Goal: Task Accomplishment & Management: Manage account settings

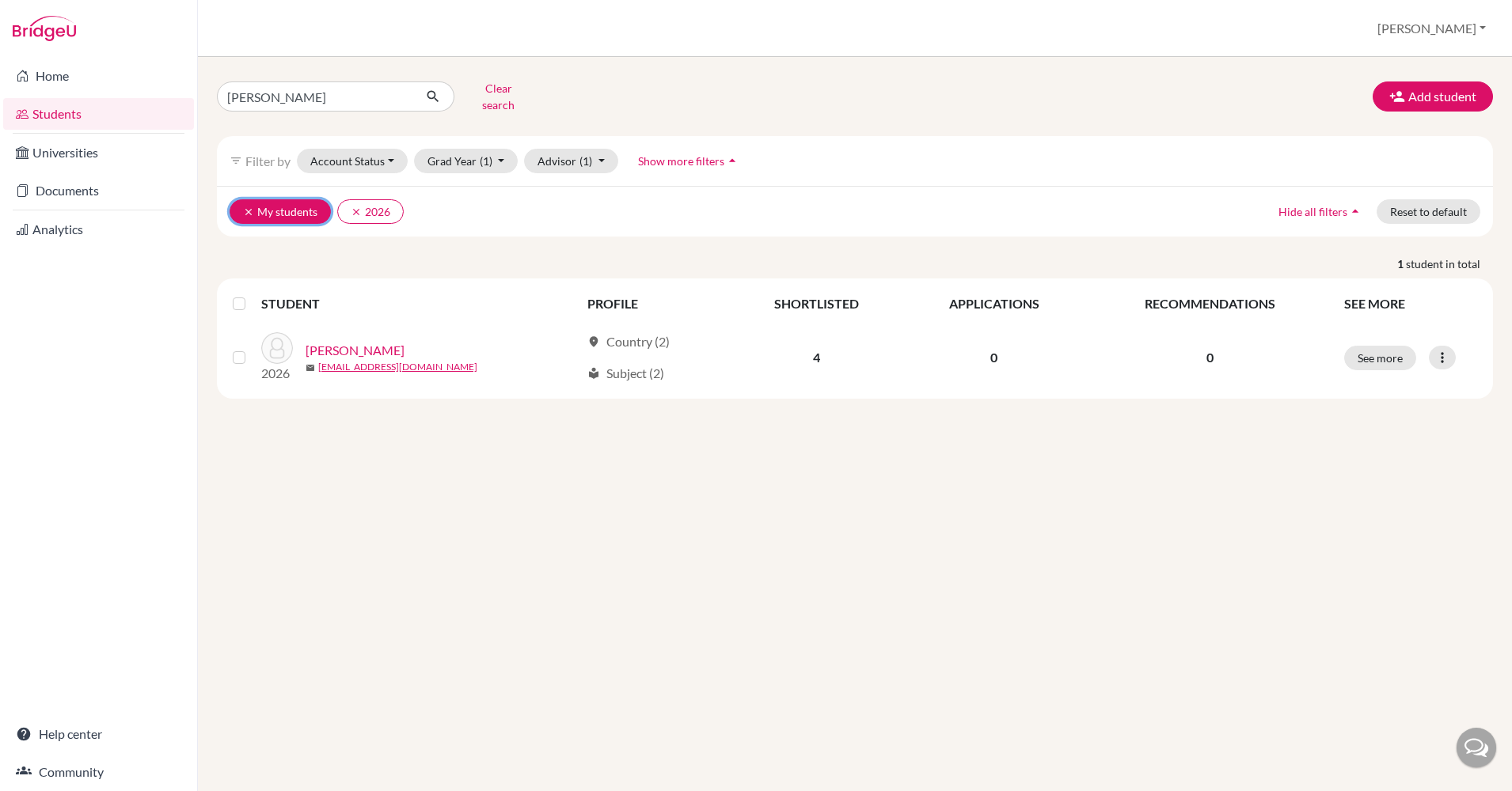
click at [243, 207] on icon "clear" at bounding box center [248, 212] width 11 height 11
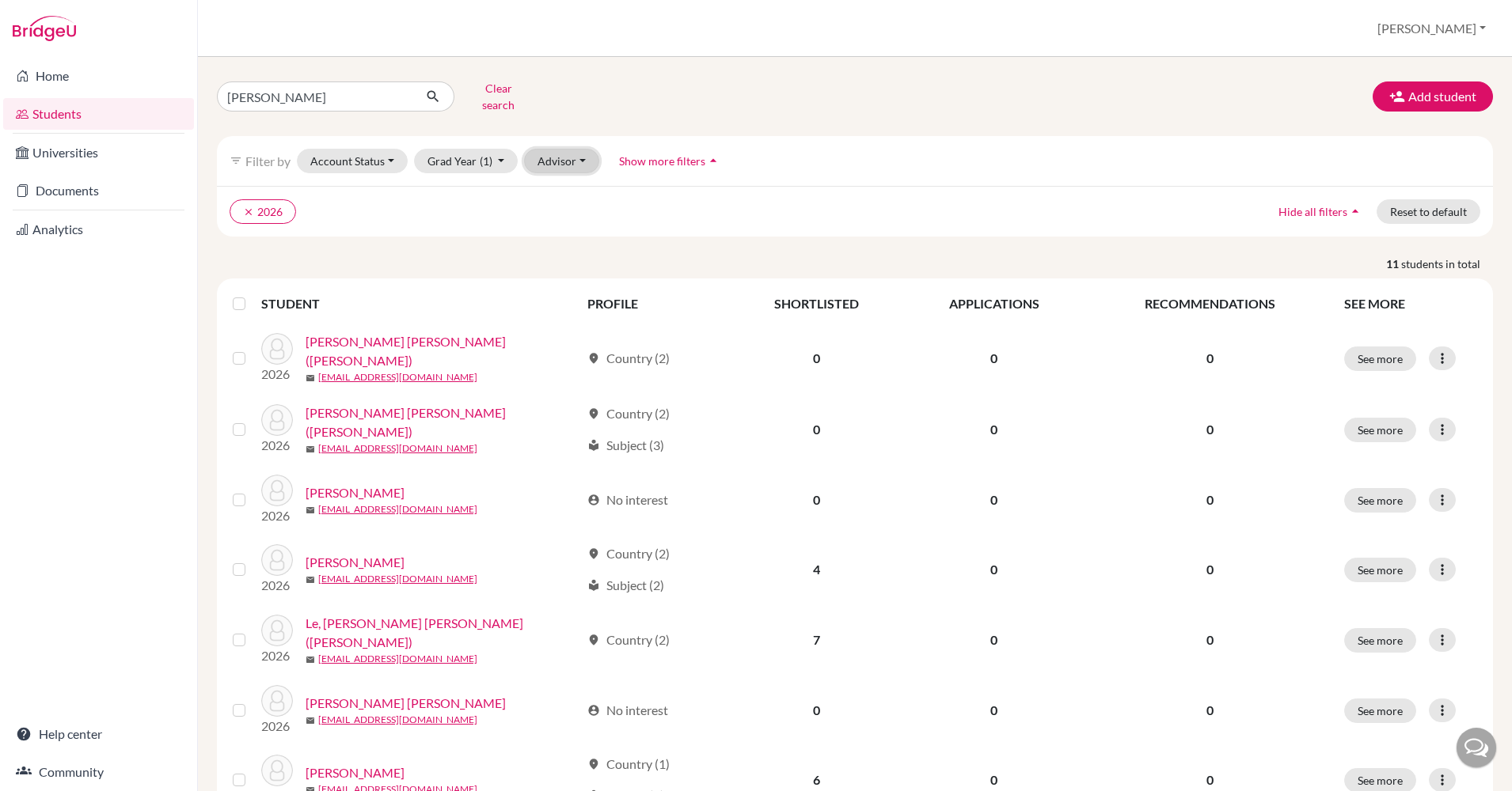
click at [565, 149] on button "Advisor" at bounding box center [561, 161] width 76 height 25
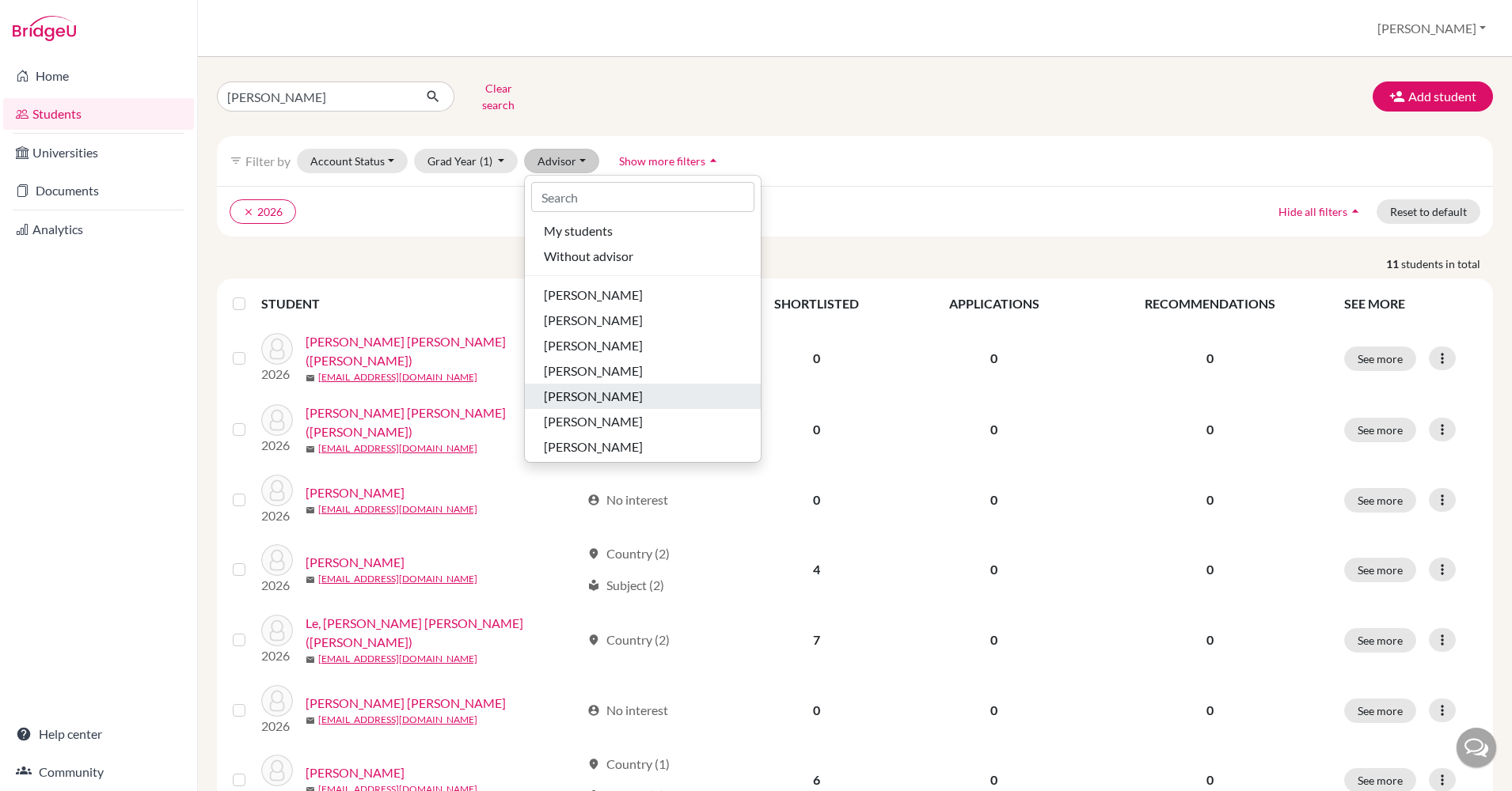
click at [587, 387] on span "[PERSON_NAME]" at bounding box center [593, 396] width 99 height 19
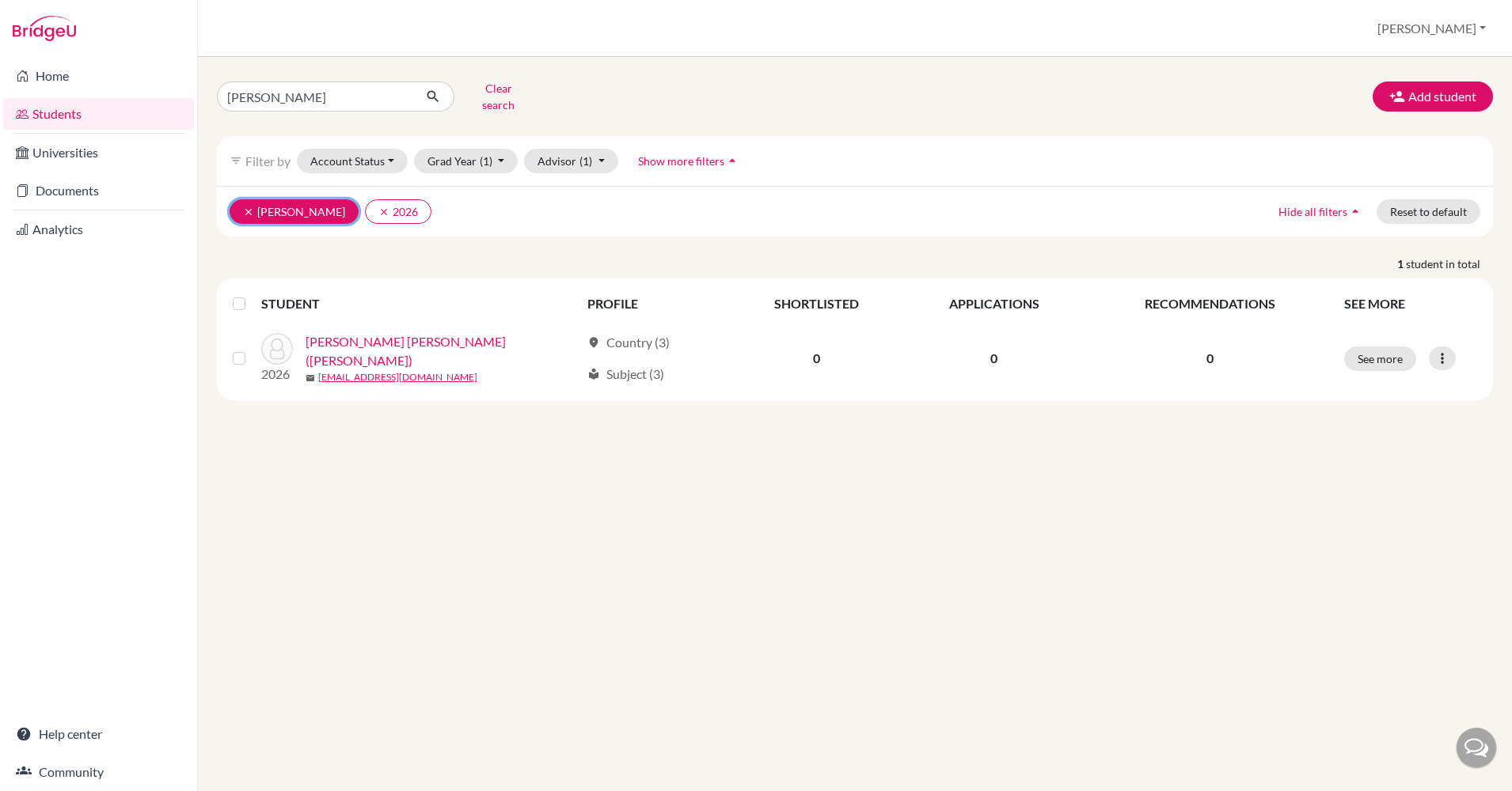
click at [247, 207] on icon "clear" at bounding box center [248, 212] width 11 height 11
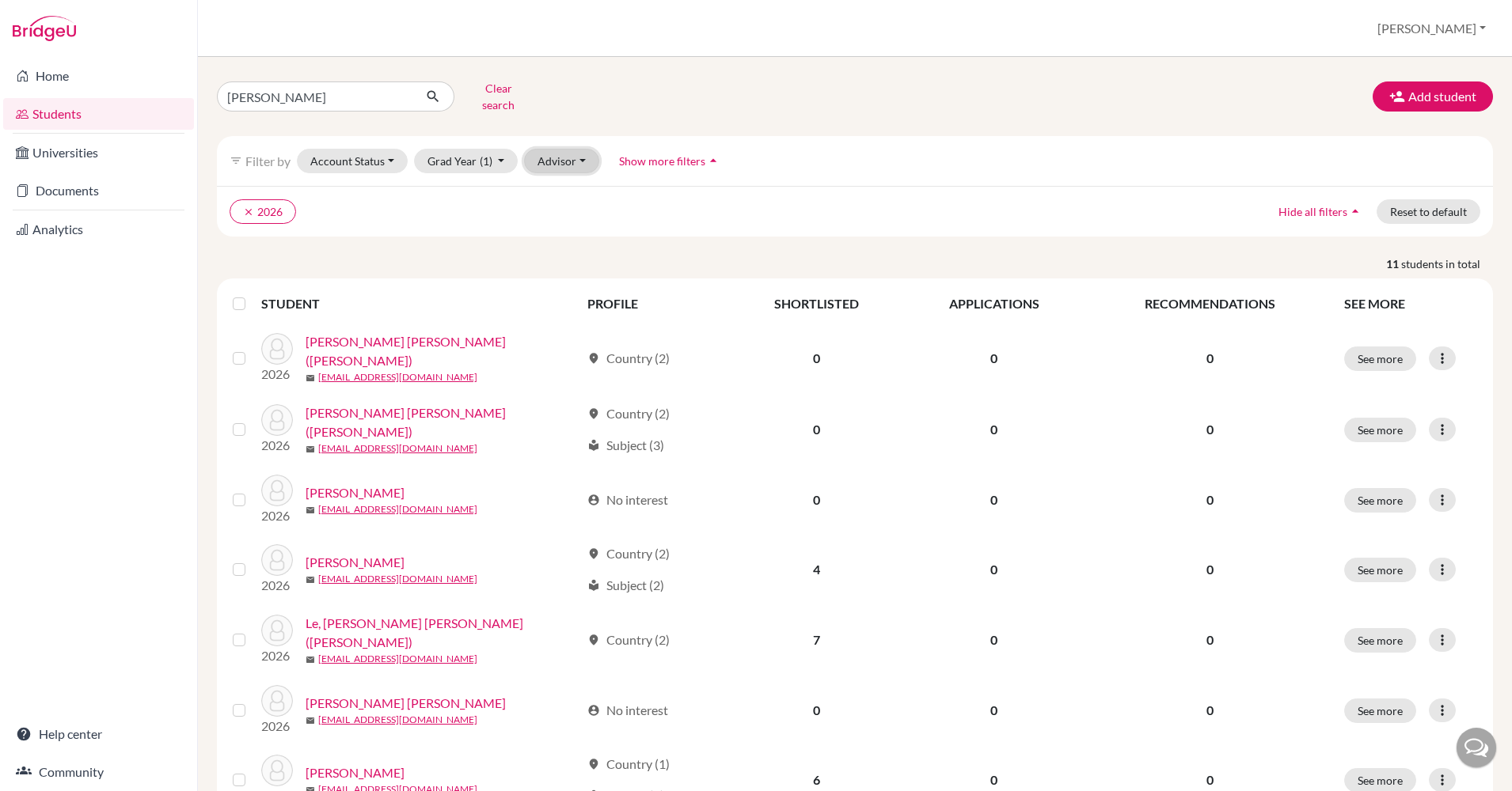
click at [585, 153] on button "Advisor" at bounding box center [561, 161] width 76 height 25
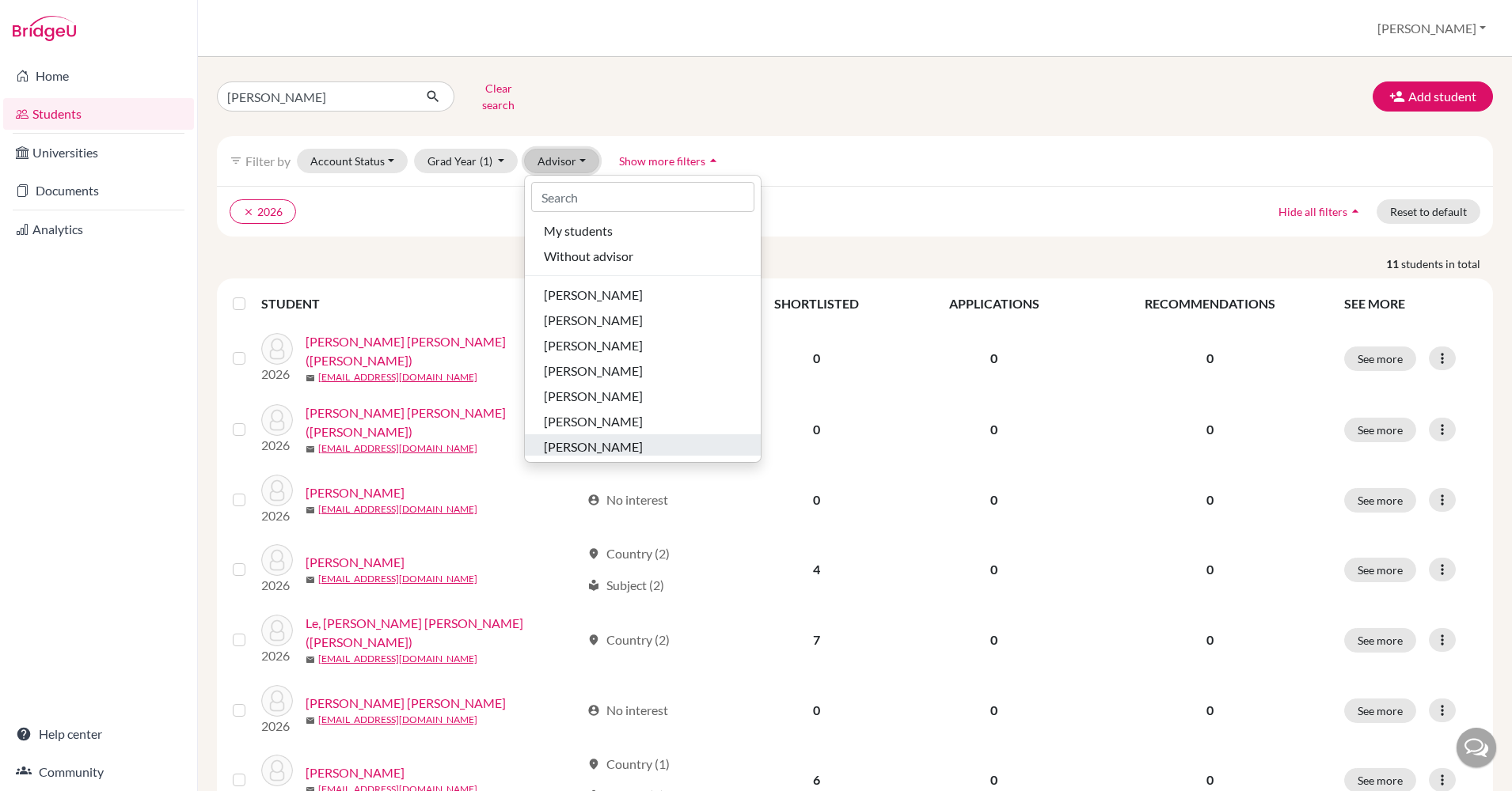
scroll to position [55, 0]
click at [585, 408] on span "[PERSON_NAME]" at bounding box center [593, 417] width 99 height 19
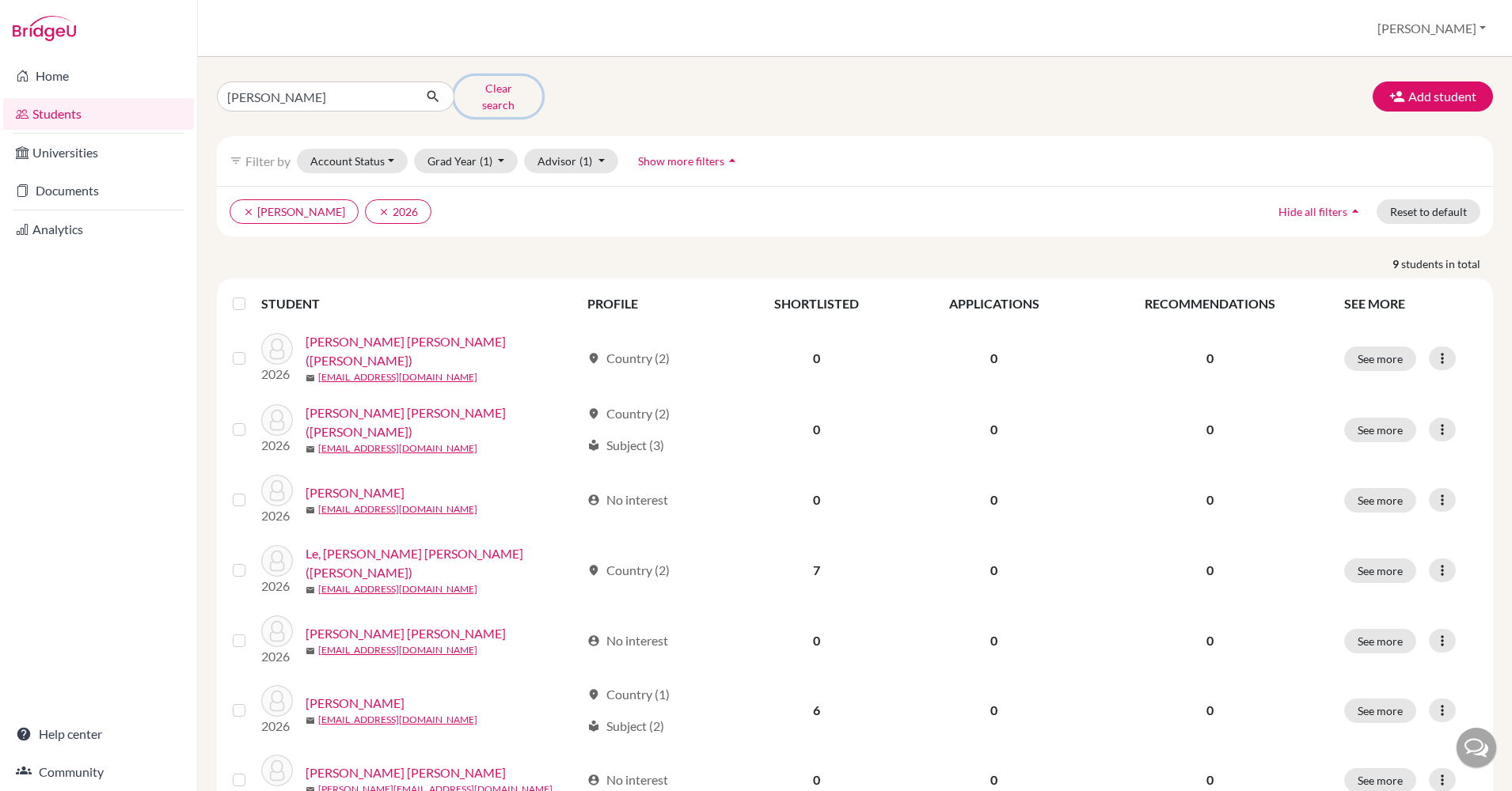
click at [509, 96] on button "Clear search" at bounding box center [498, 97] width 88 height 42
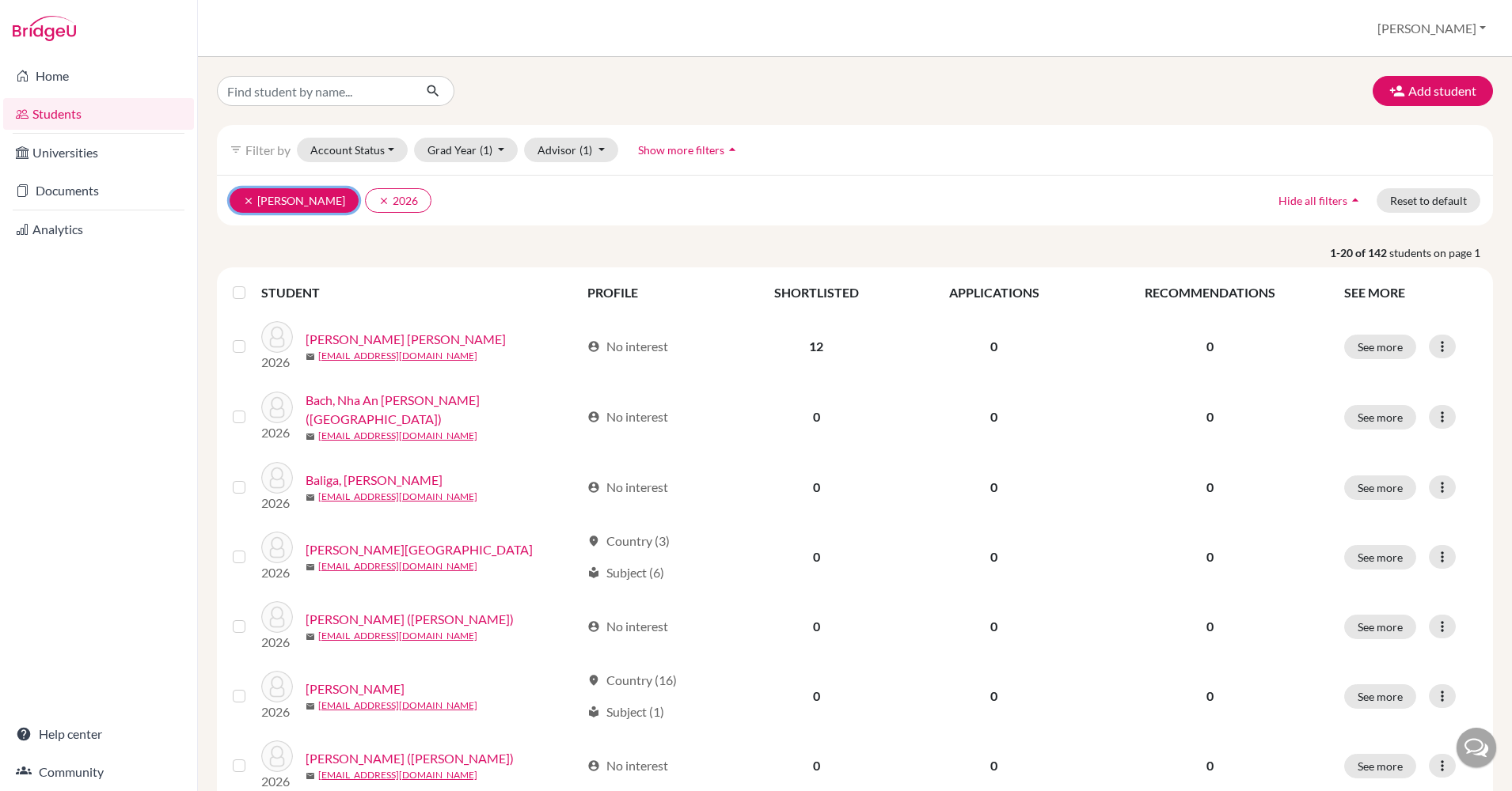
click at [246, 201] on icon "clear" at bounding box center [248, 200] width 11 height 11
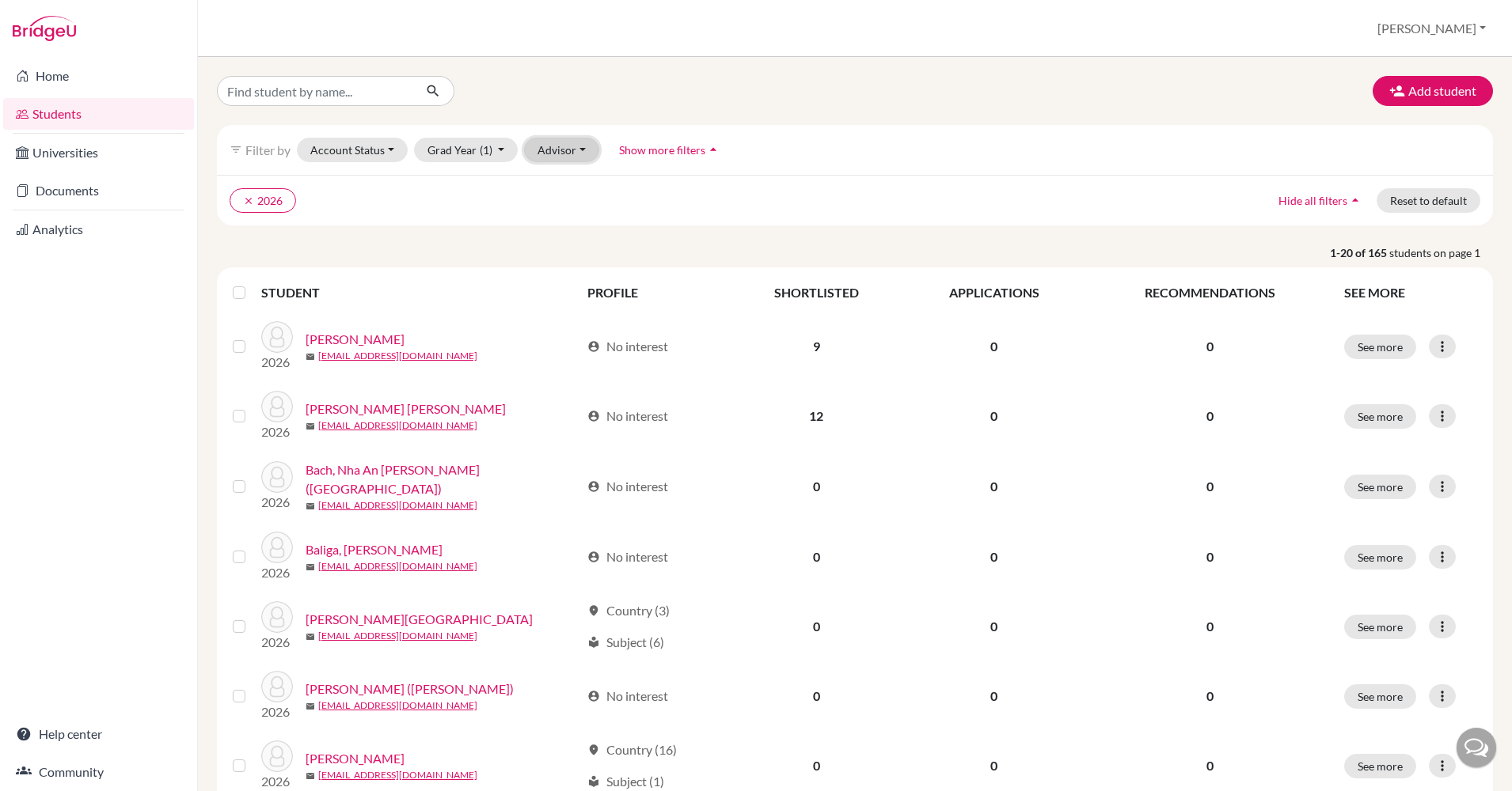
click at [585, 152] on button "Advisor" at bounding box center [561, 150] width 76 height 25
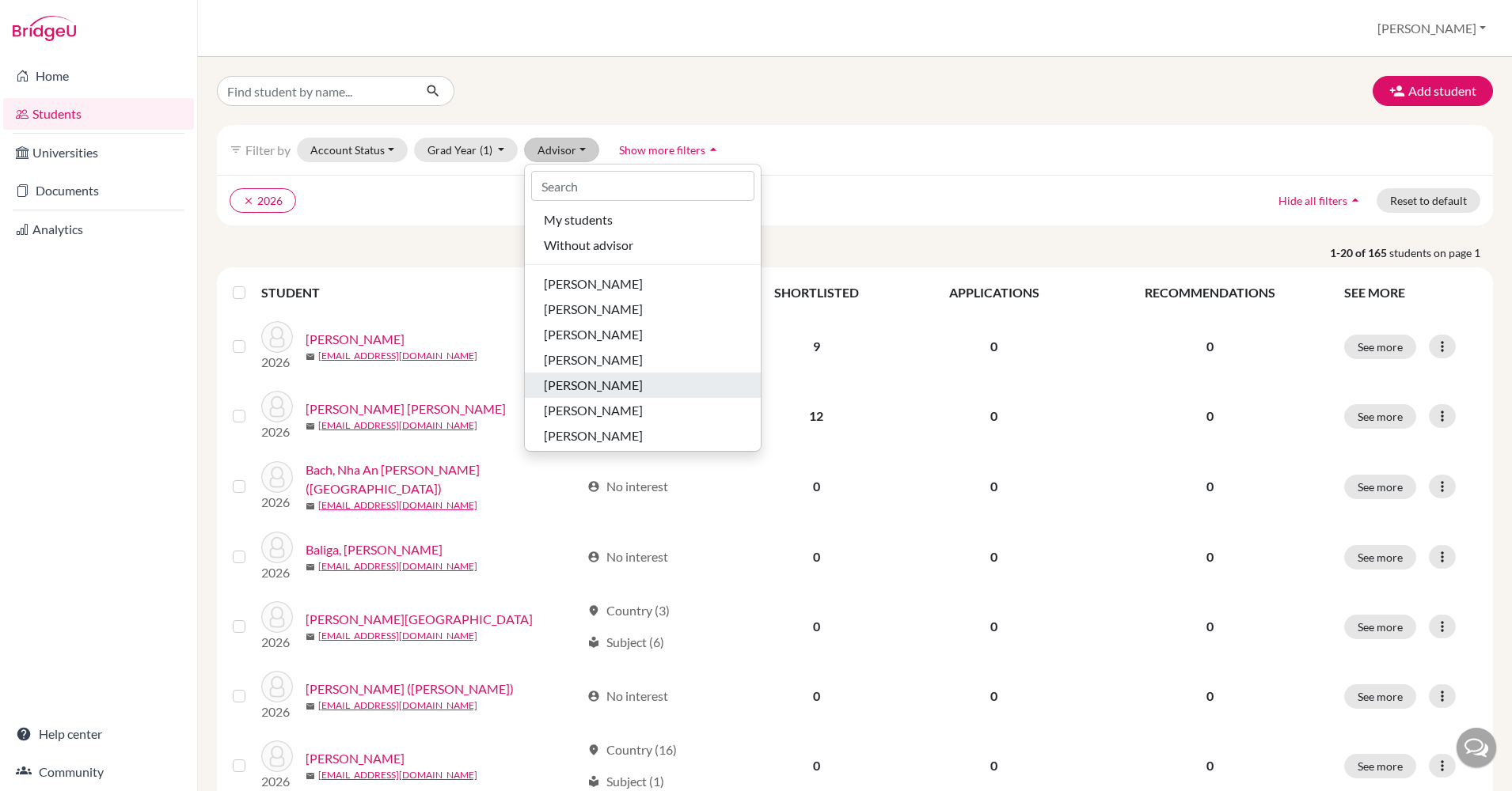
click at [612, 380] on span "[PERSON_NAME]" at bounding box center [593, 385] width 99 height 19
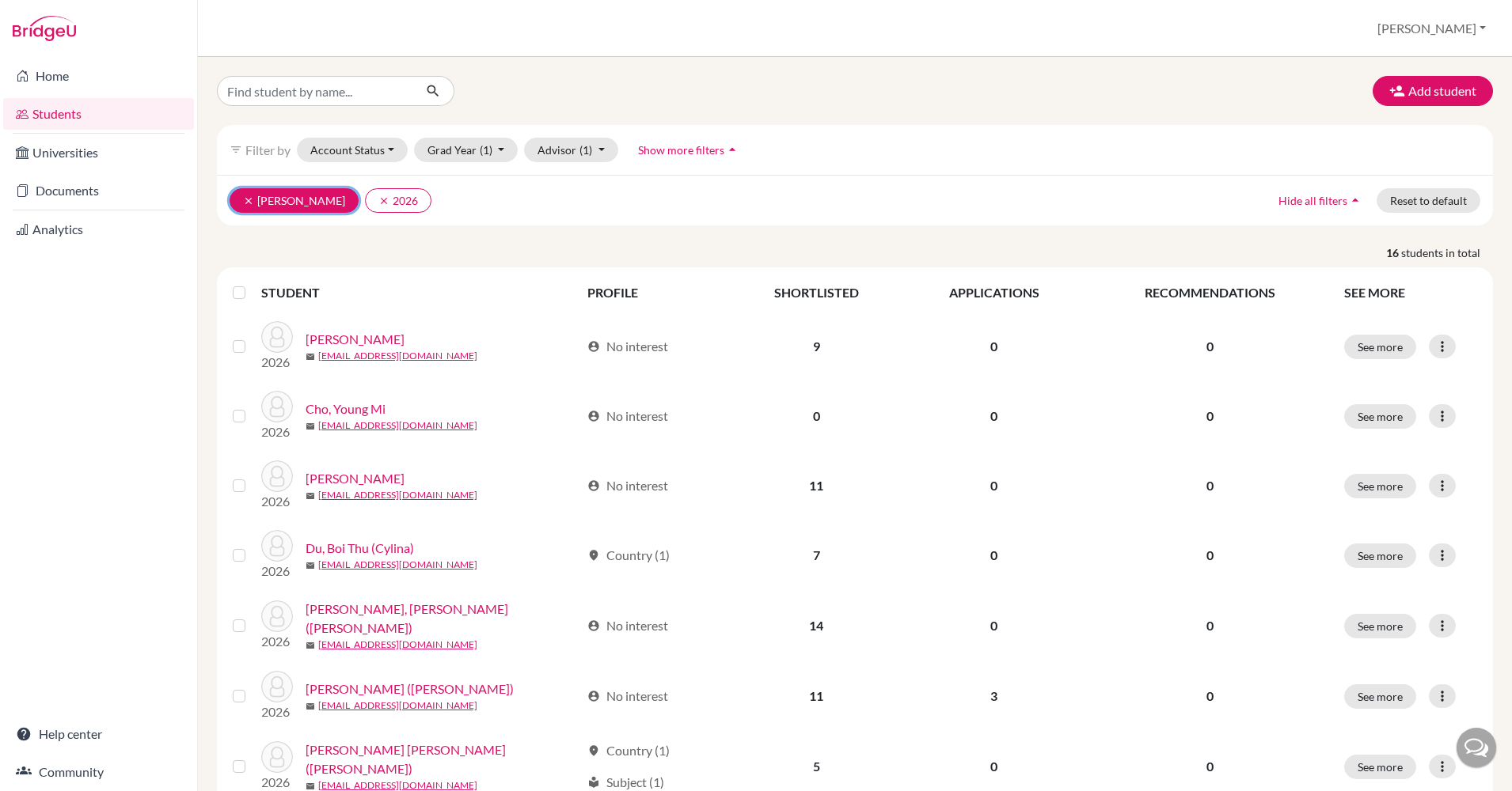
click at [244, 202] on icon "clear" at bounding box center [248, 200] width 11 height 11
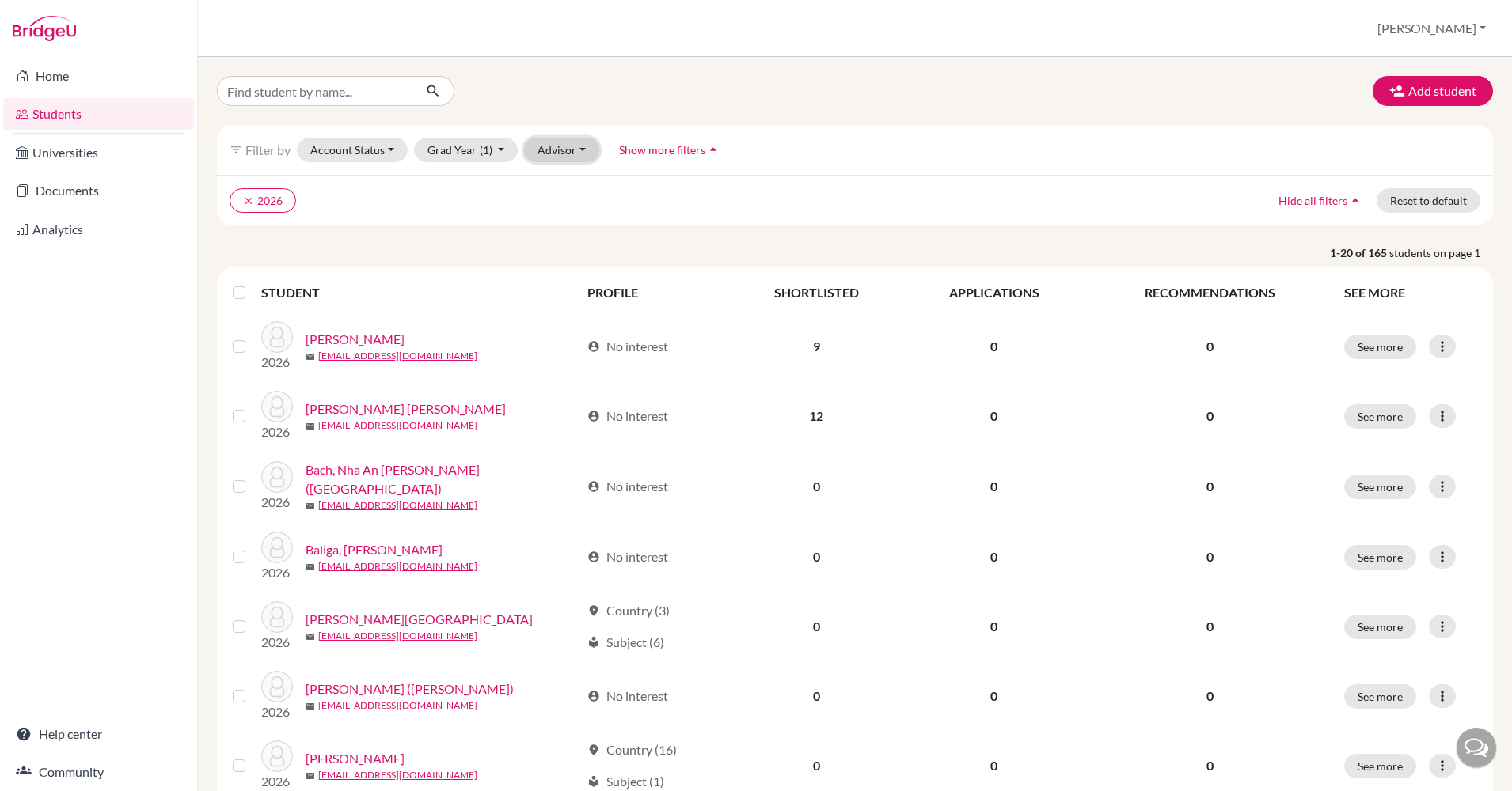
click at [567, 152] on button "Advisor" at bounding box center [561, 150] width 76 height 25
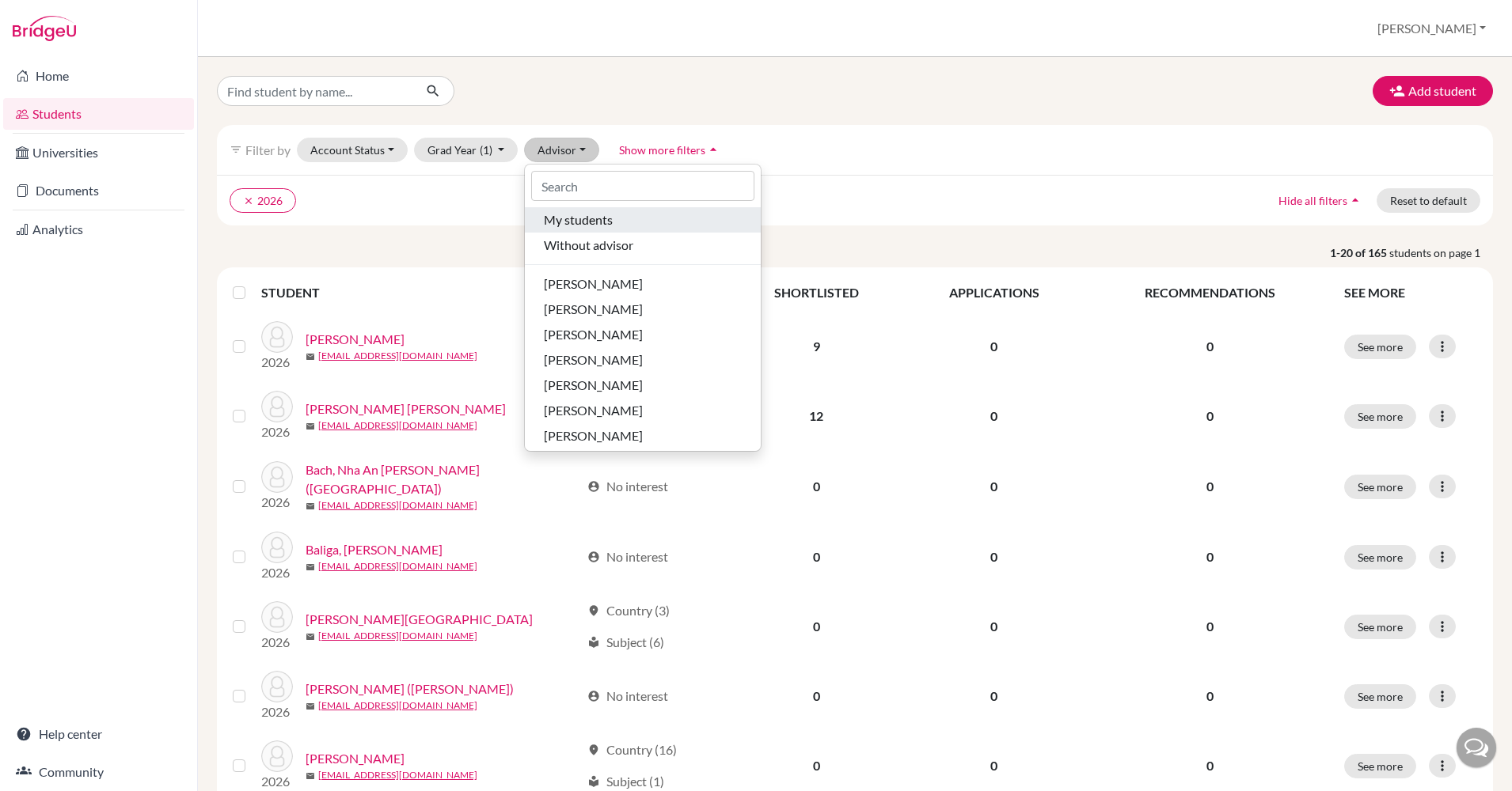
click at [585, 221] on span "My students" at bounding box center [578, 220] width 69 height 19
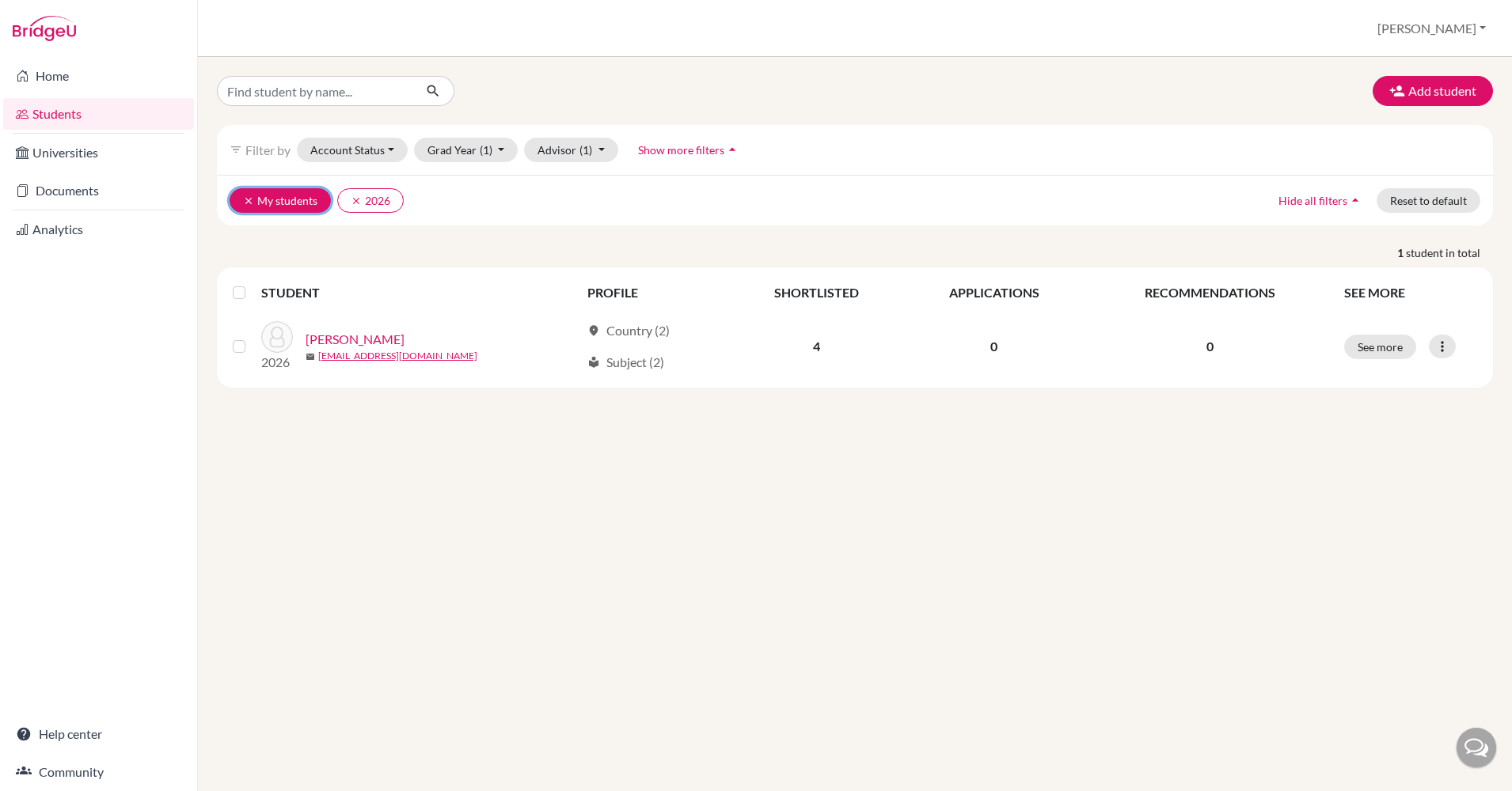
click at [242, 196] on button "clear My students" at bounding box center [280, 201] width 101 height 25
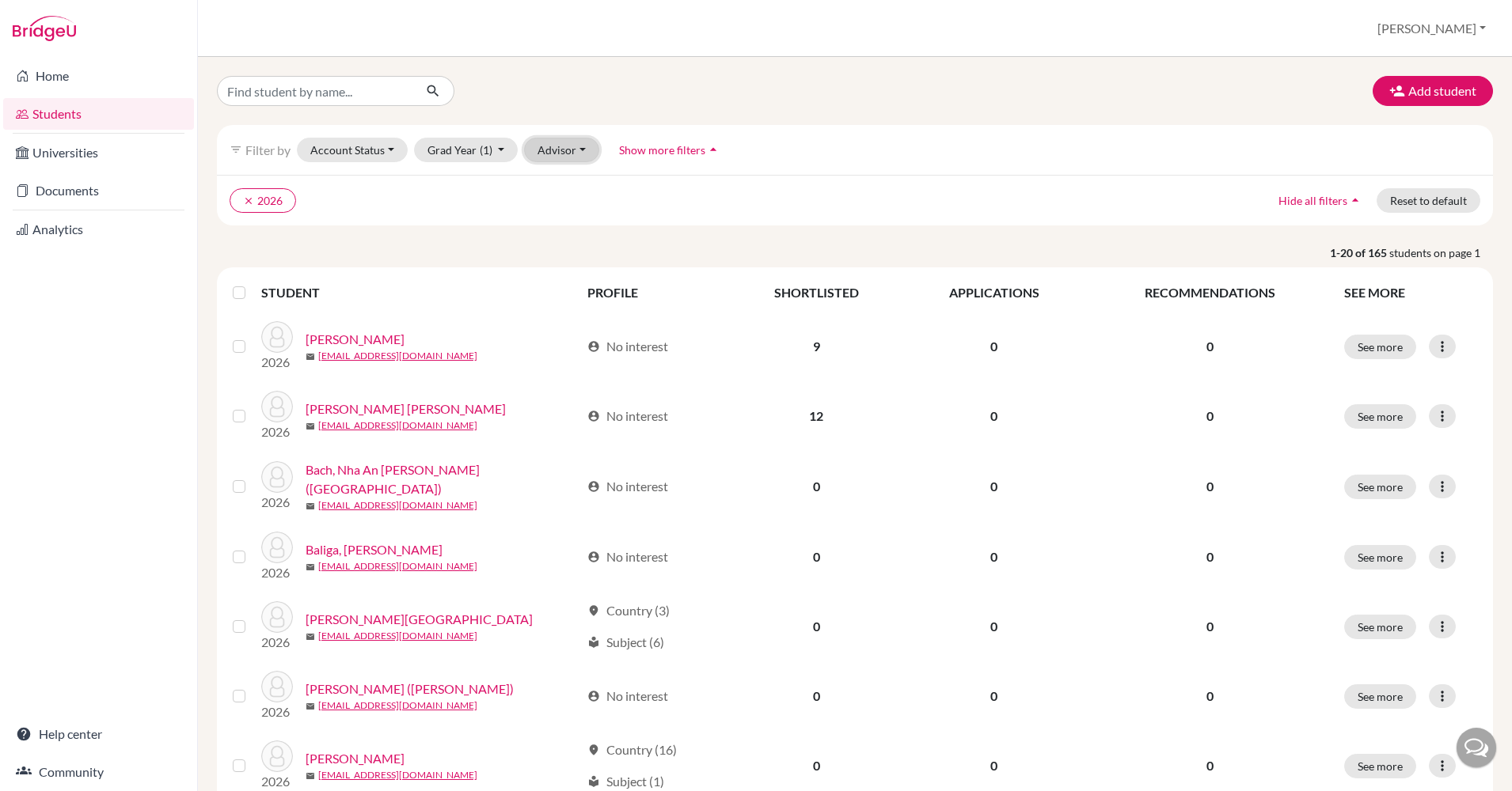
click at [568, 152] on button "Advisor" at bounding box center [561, 150] width 76 height 25
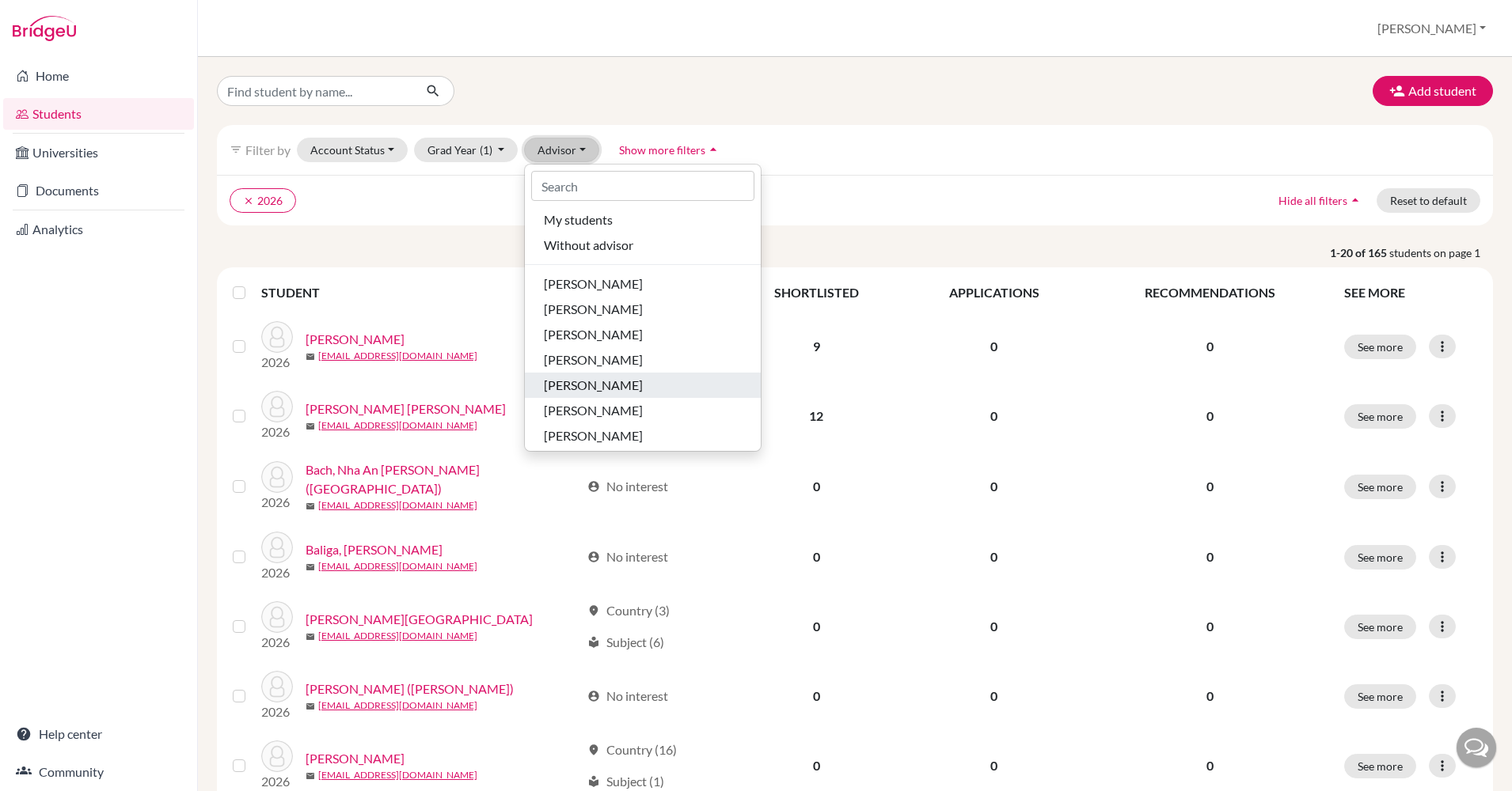
scroll to position [55, 0]
click at [621, 398] on div "[PERSON_NAME]" at bounding box center [643, 407] width 198 height 19
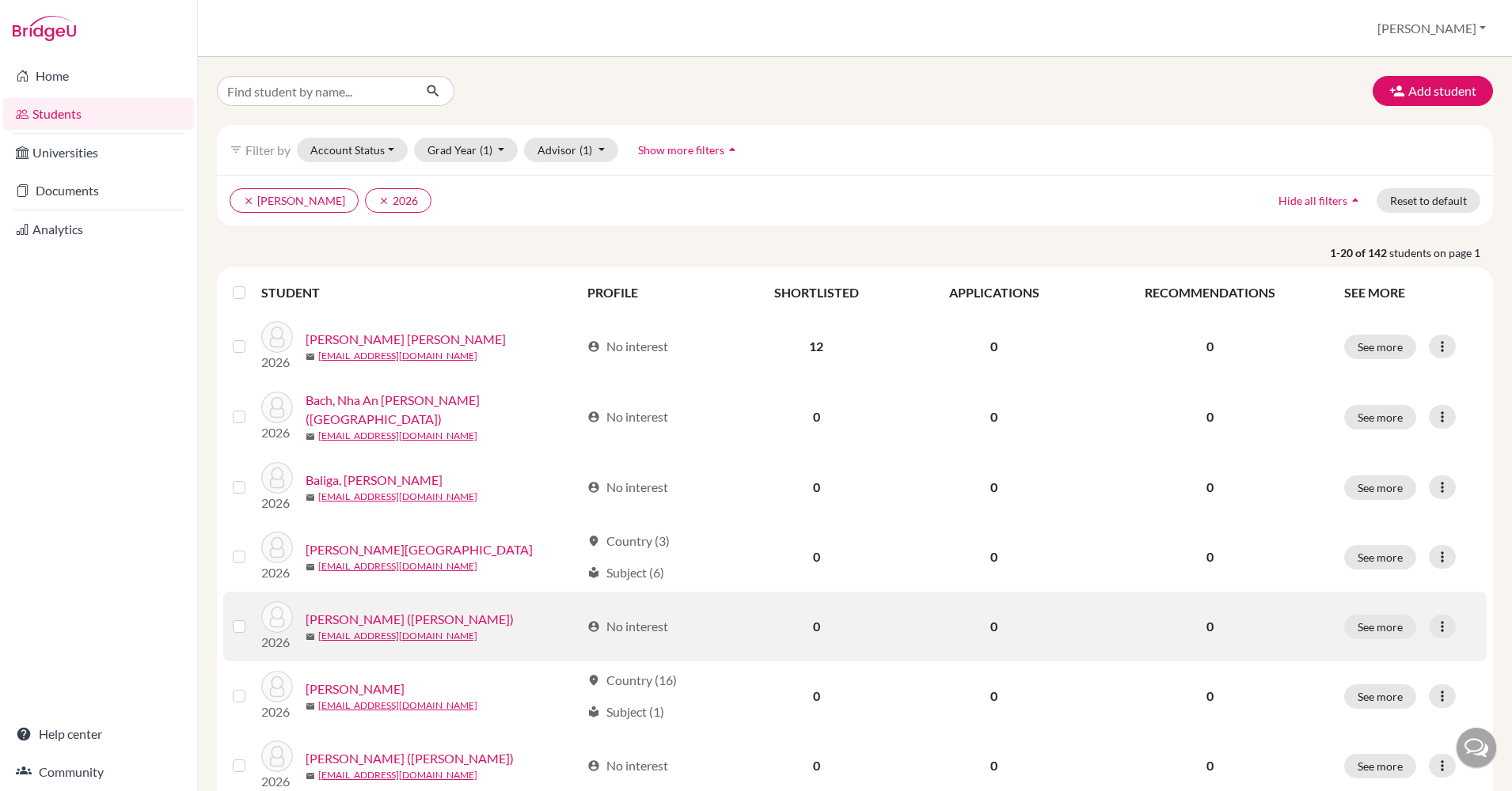
click at [344, 615] on link "[PERSON_NAME] ([PERSON_NAME])" at bounding box center [409, 619] width 208 height 19
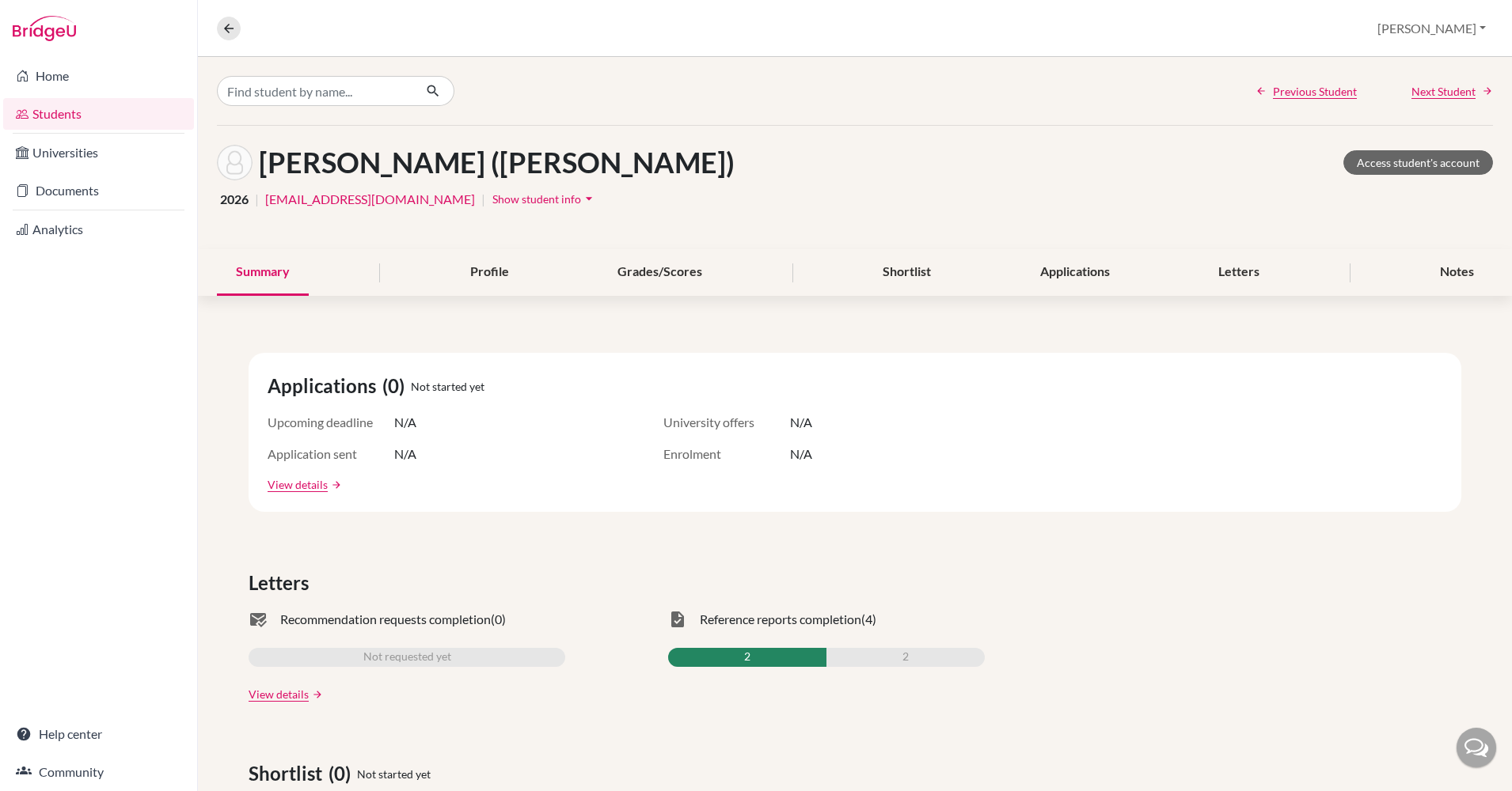
click at [492, 200] on span "Show student info" at bounding box center [536, 199] width 89 height 13
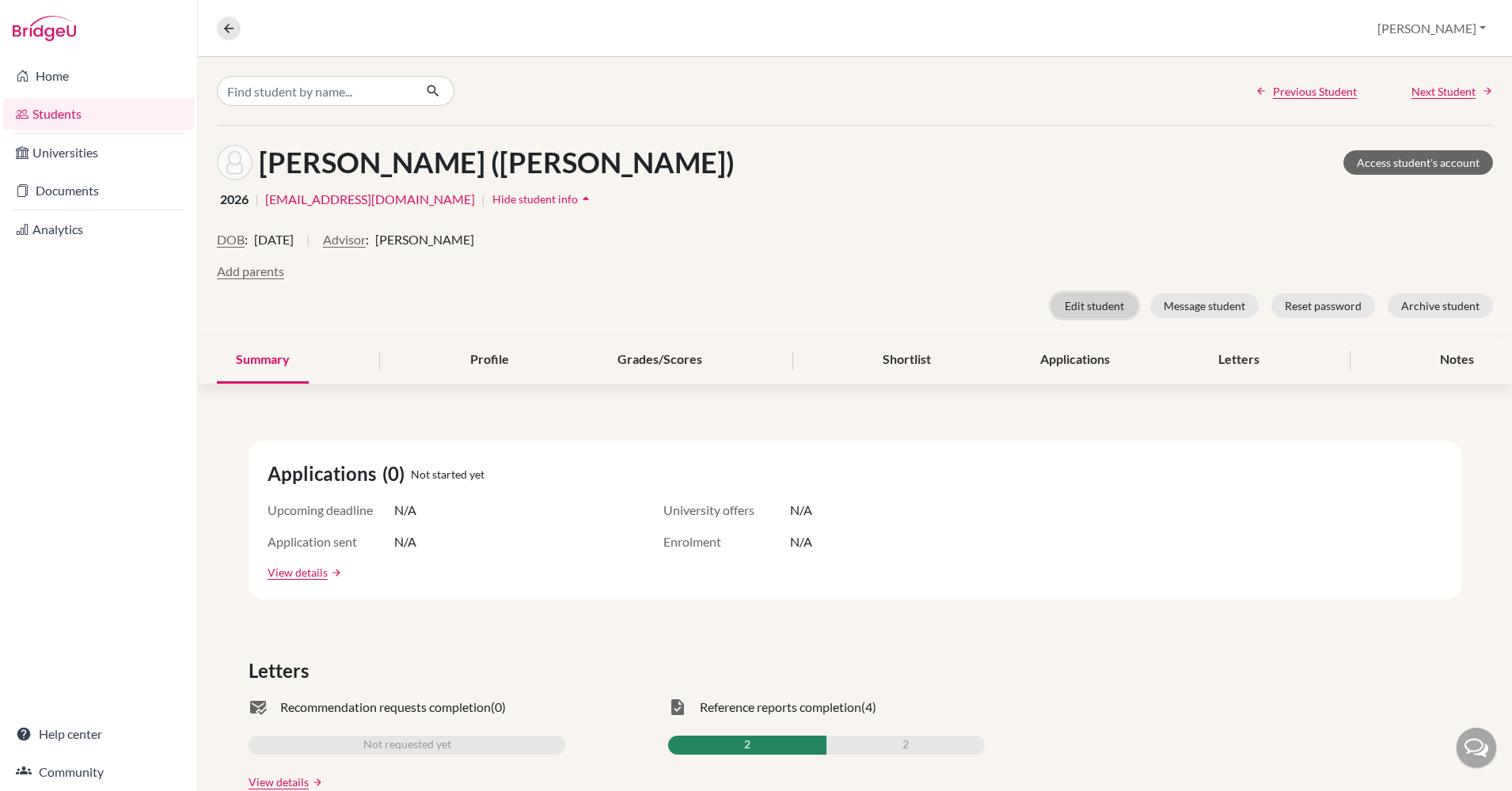
click at [1081, 307] on button "Edit student" at bounding box center [1094, 306] width 86 height 25
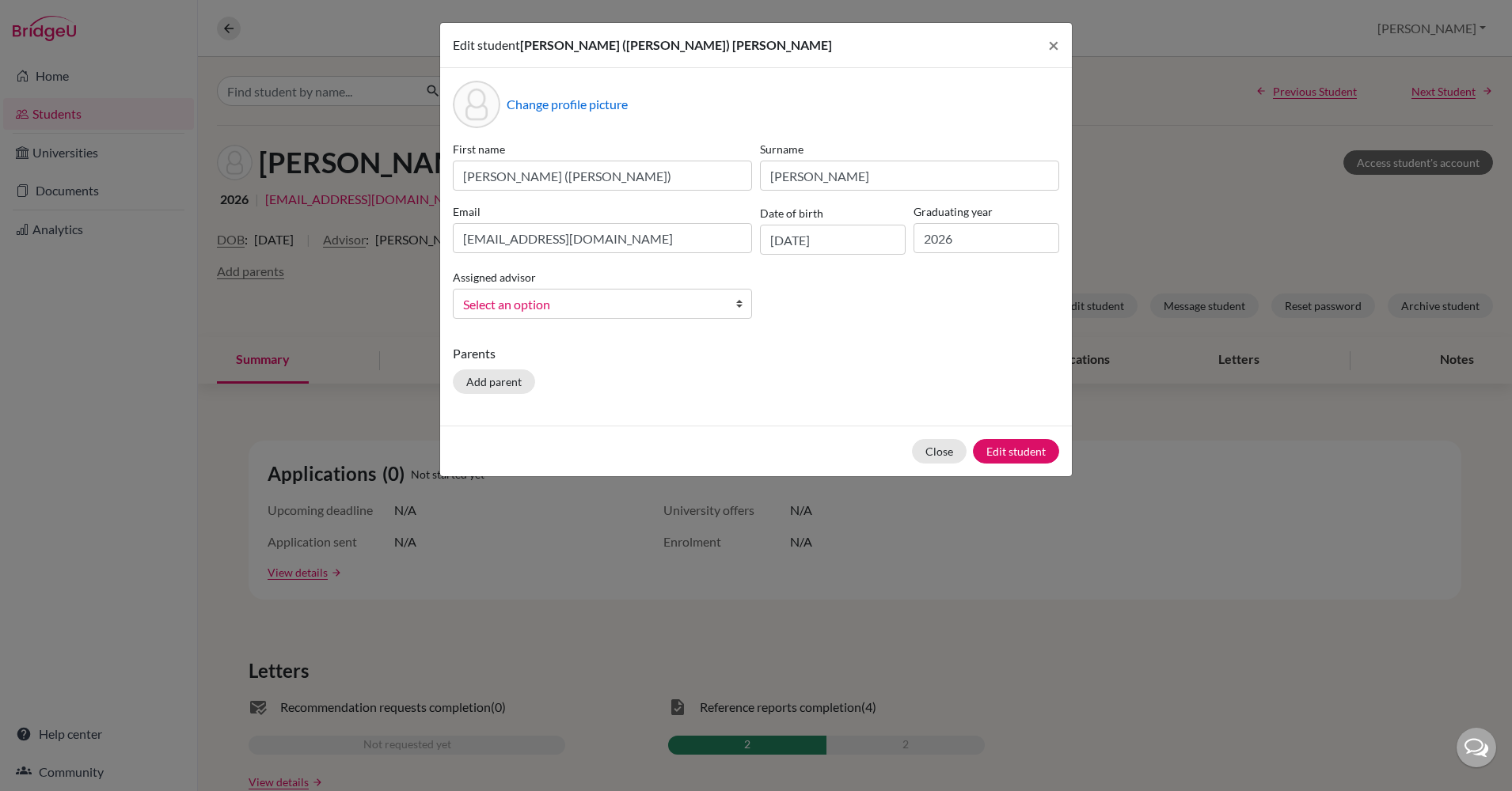
click at [647, 305] on span "Select an option" at bounding box center [587, 305] width 248 height 21
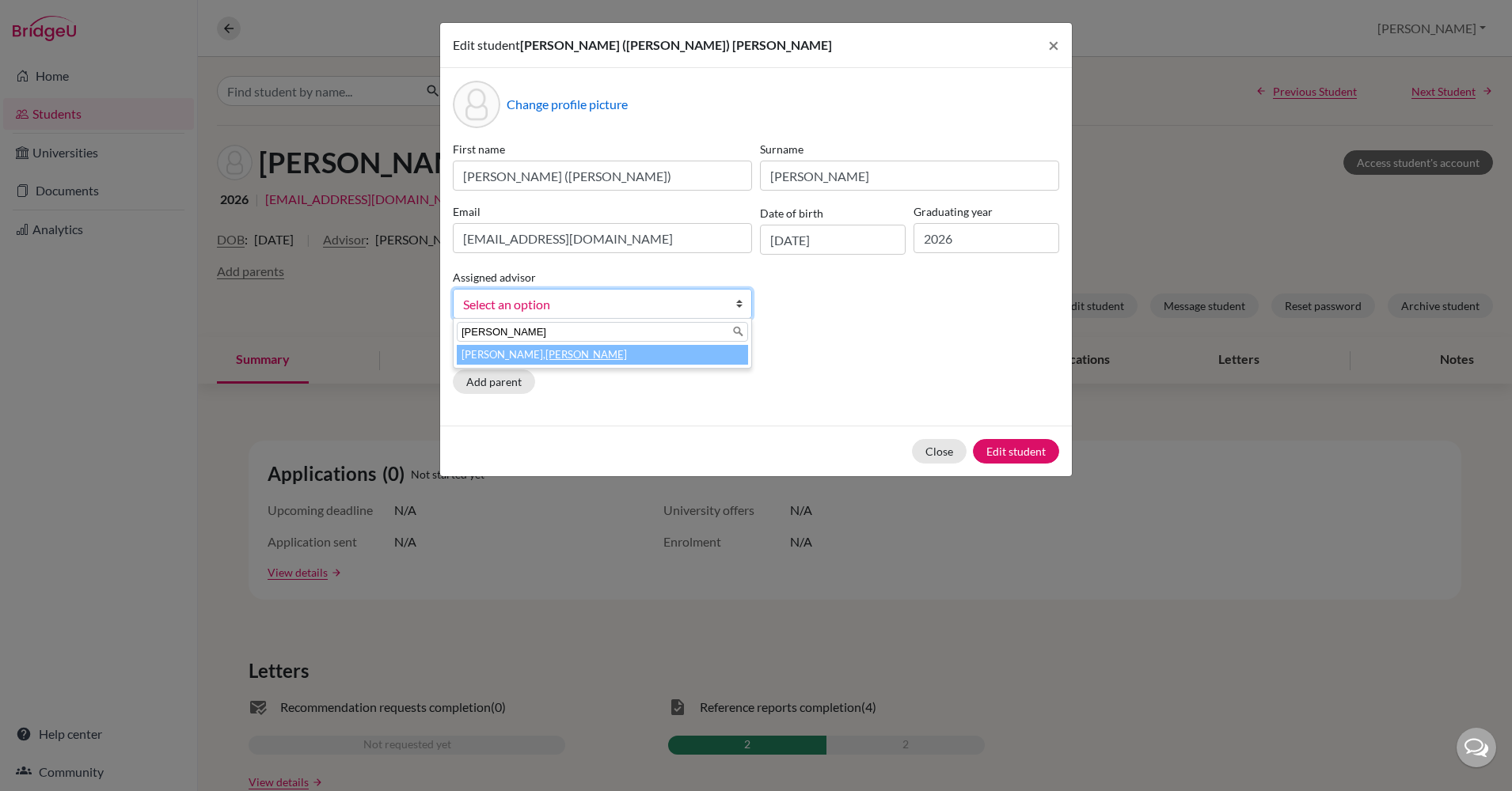
type input "[PERSON_NAME]"
click at [546, 357] on em "[PERSON_NAME]" at bounding box center [586, 354] width 81 height 12
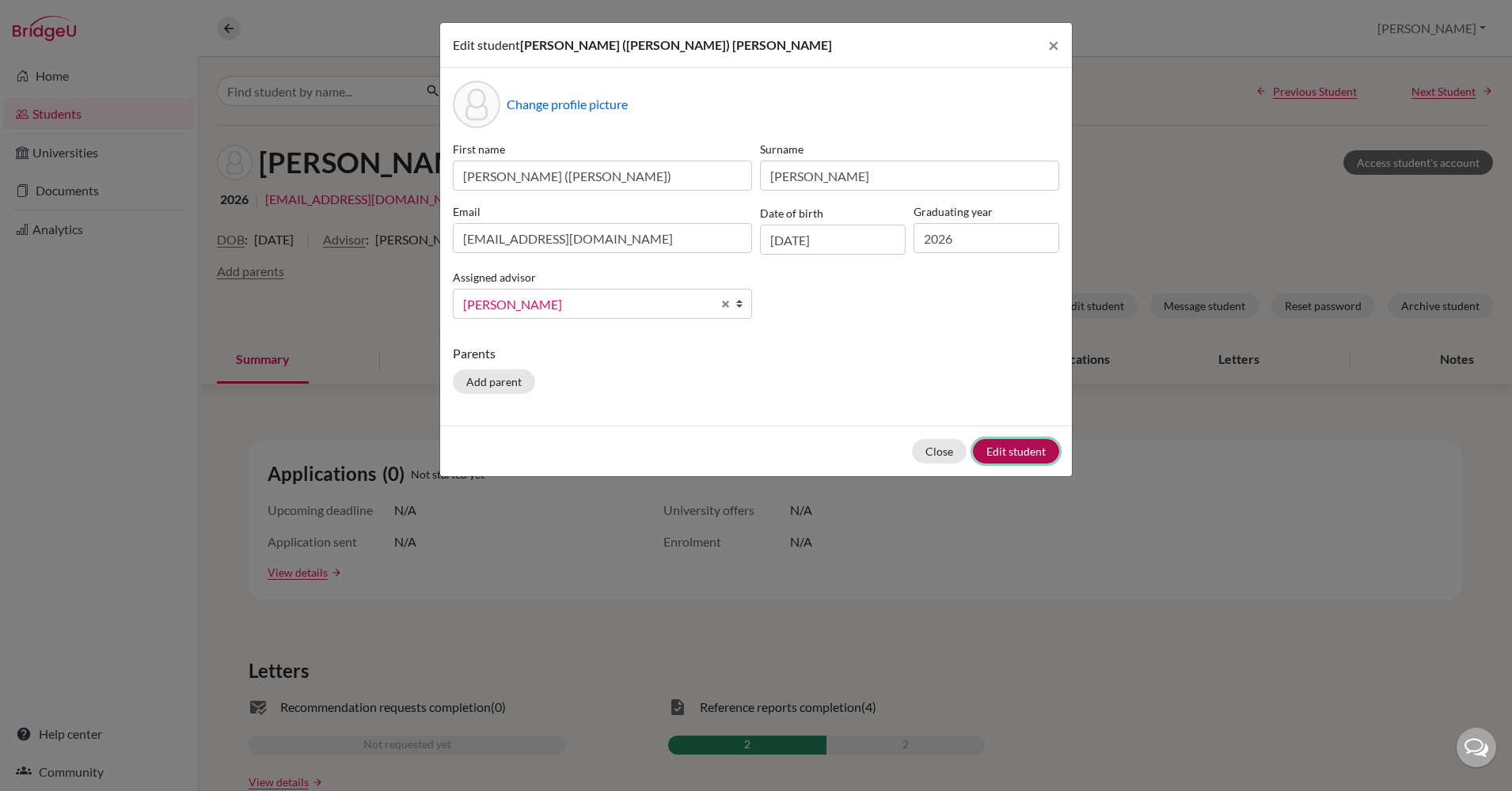
click at [1007, 456] on button "Edit student" at bounding box center [1016, 452] width 86 height 25
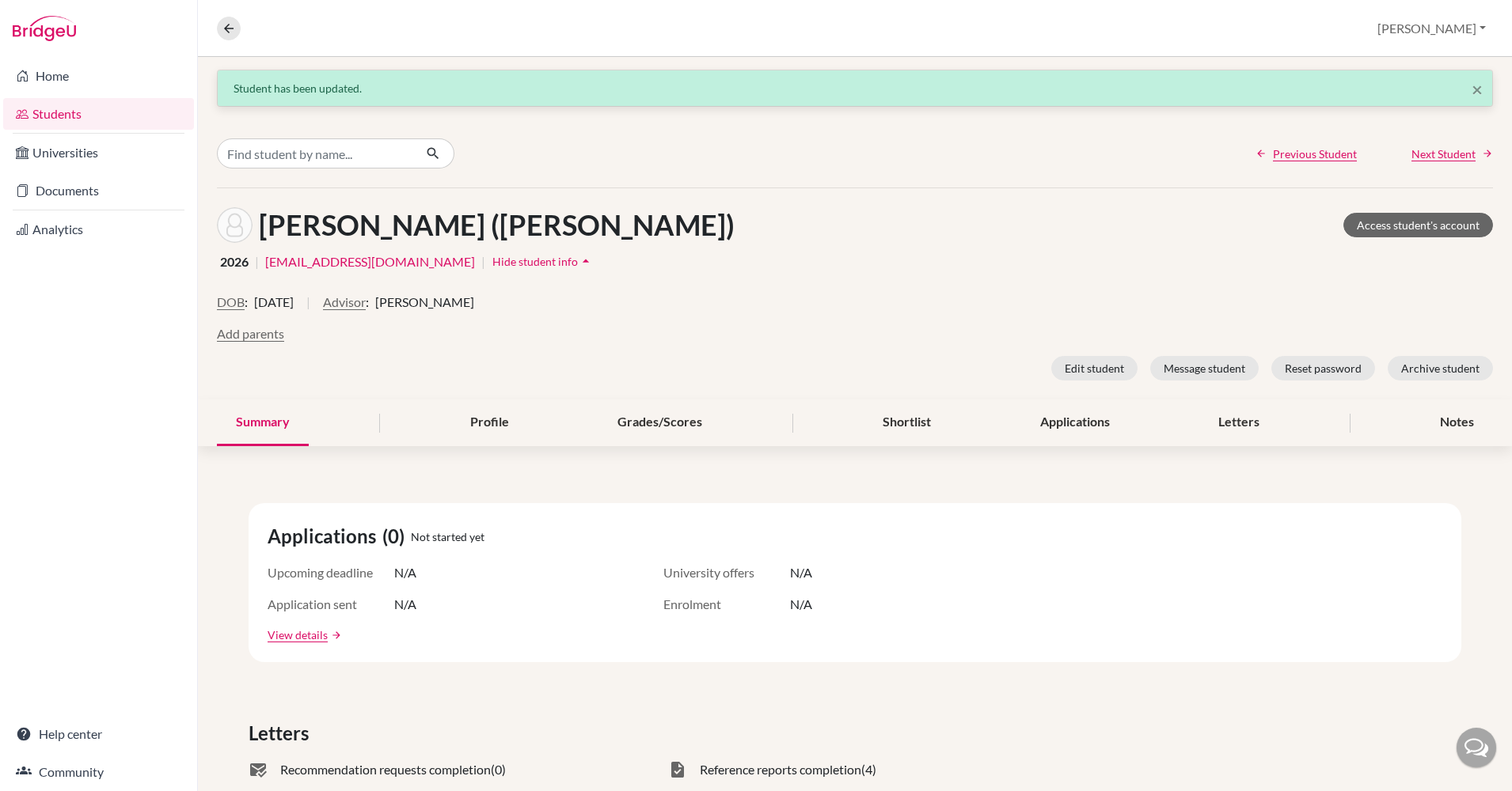
click at [42, 113] on link "Students" at bounding box center [99, 114] width 191 height 32
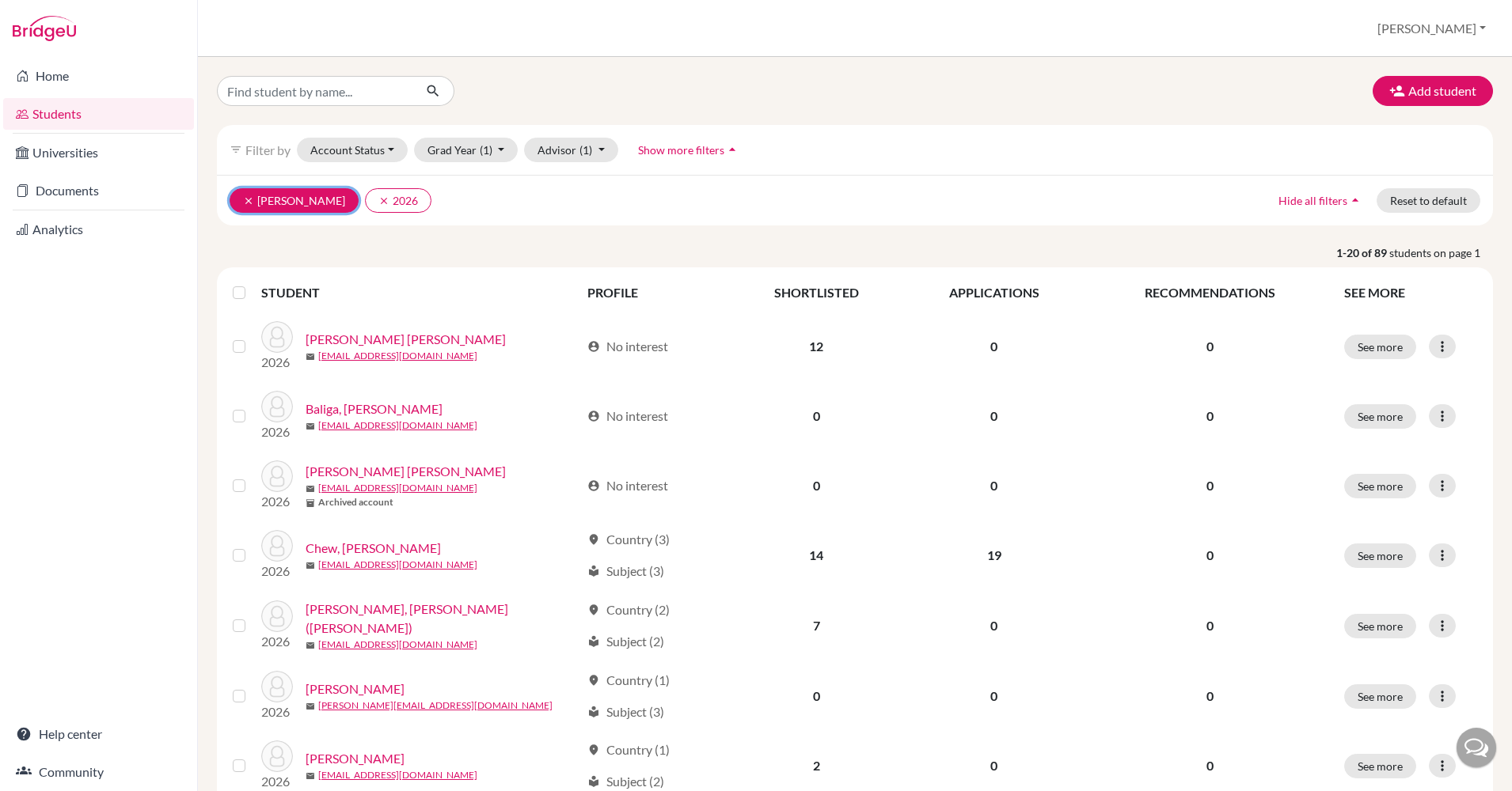
click at [243, 196] on icon "clear" at bounding box center [248, 200] width 11 height 11
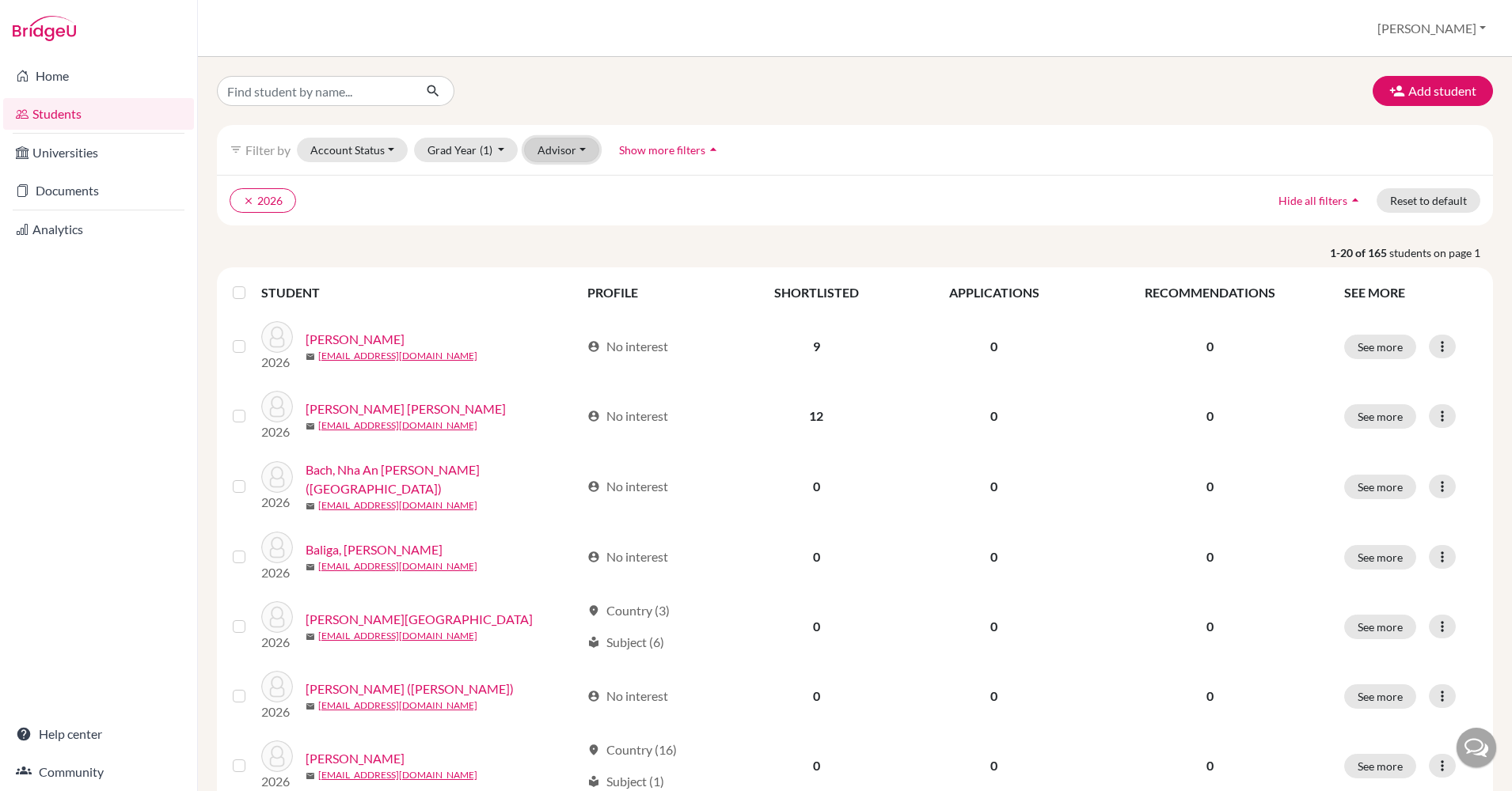
click at [573, 154] on button "Advisor" at bounding box center [561, 150] width 76 height 25
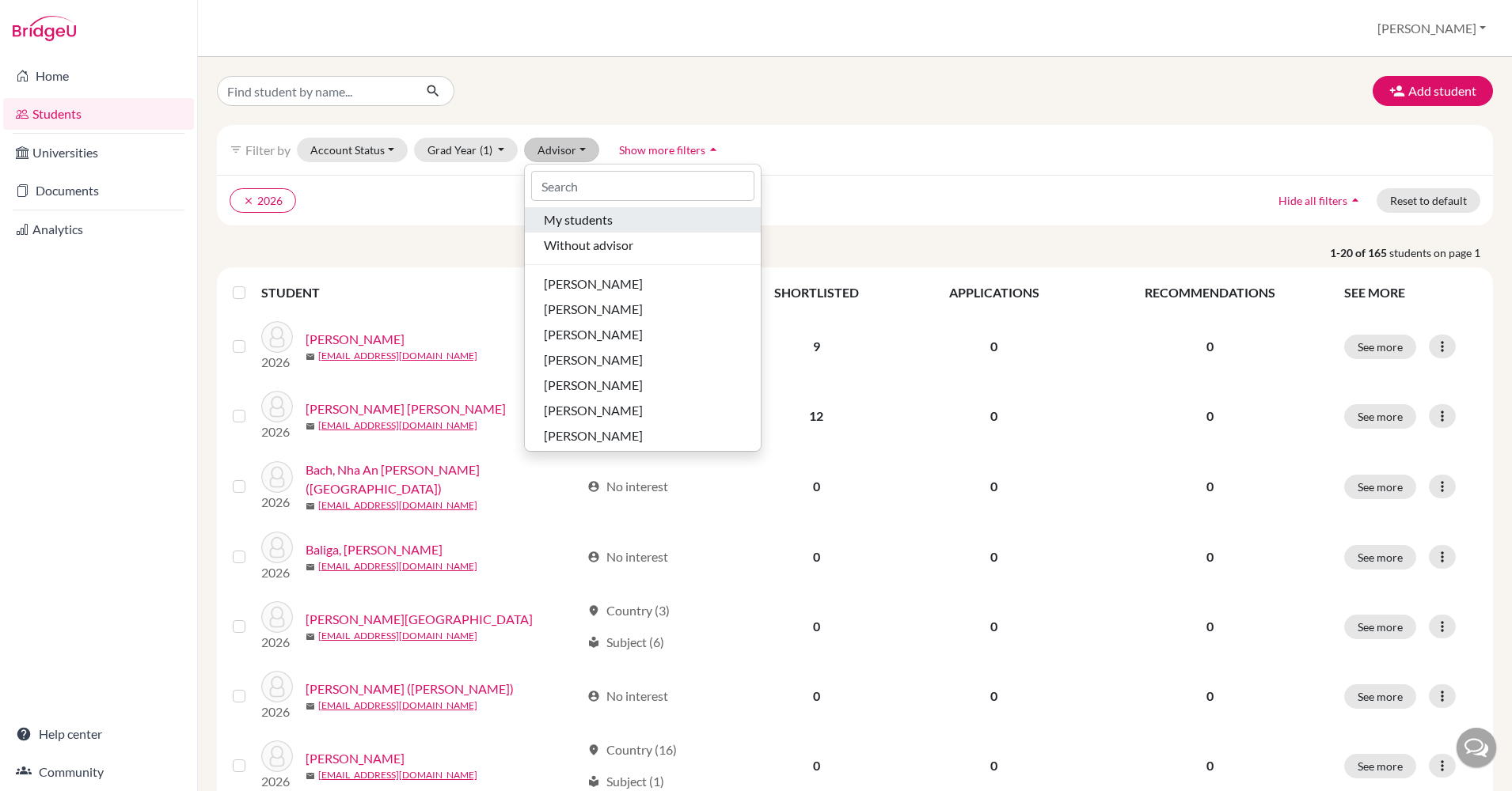
click at [585, 209] on button "My students" at bounding box center [643, 220] width 236 height 26
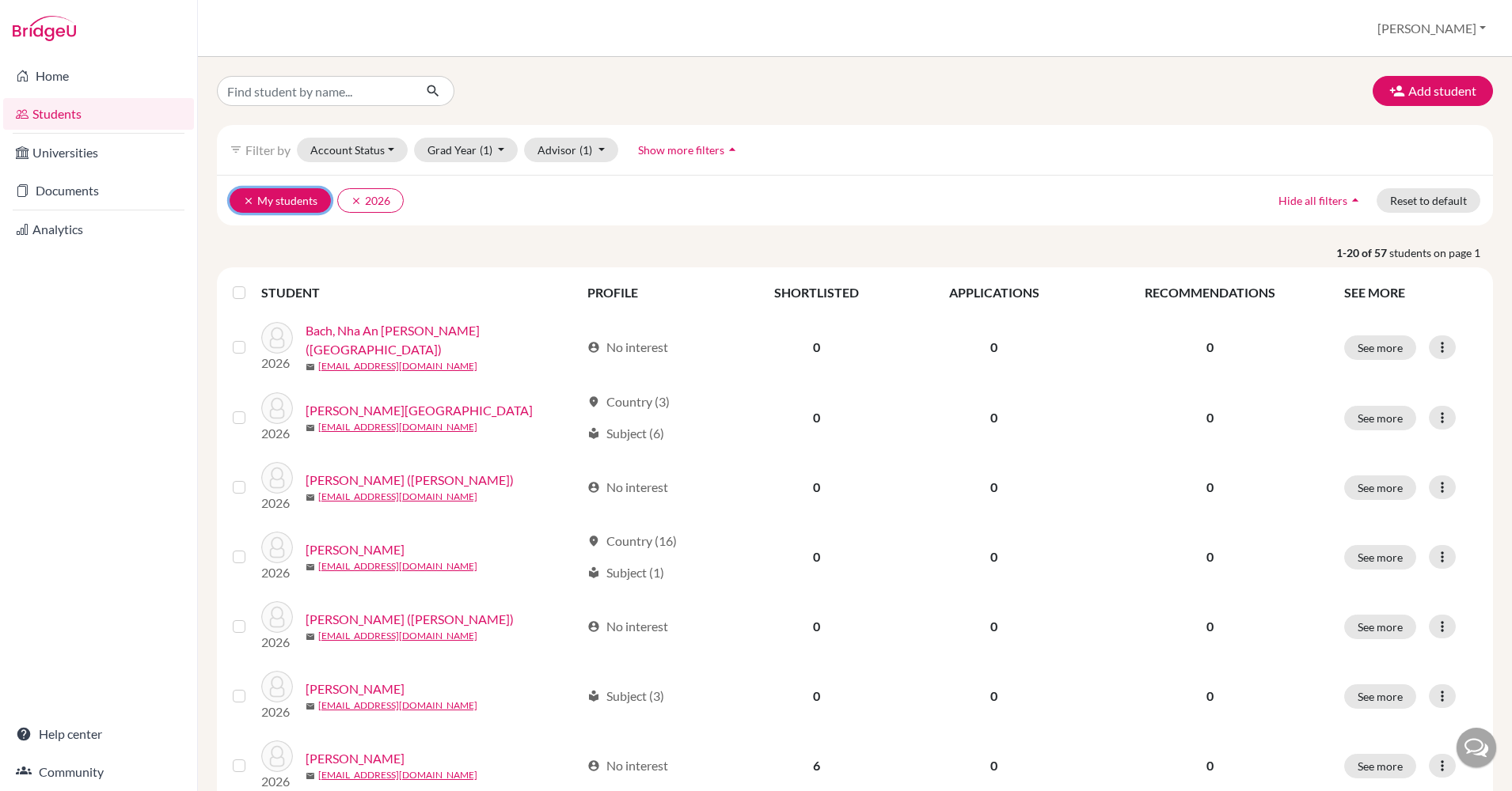
click at [243, 199] on icon "clear" at bounding box center [248, 200] width 11 height 11
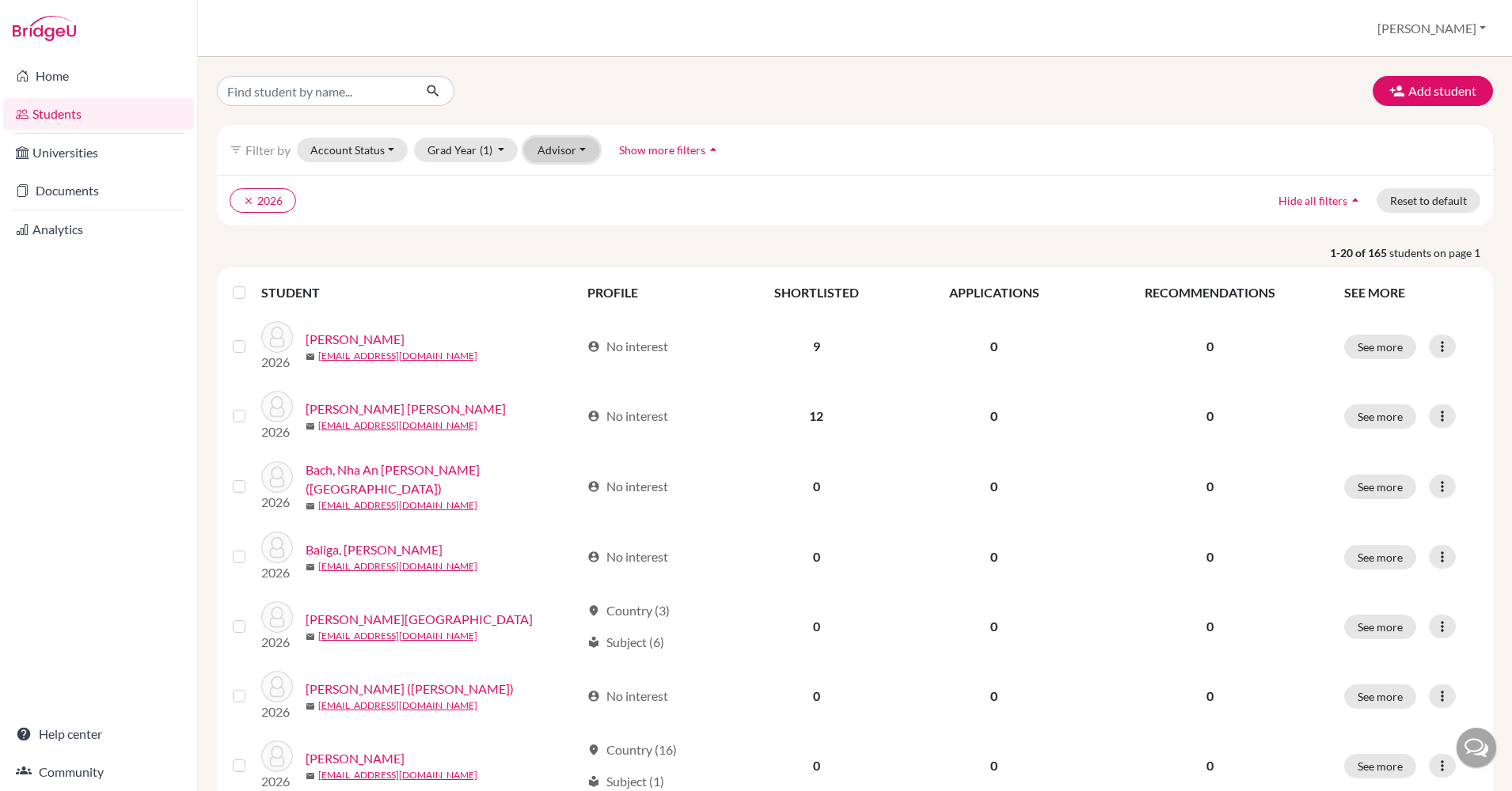
click at [555, 149] on button "Advisor" at bounding box center [561, 150] width 76 height 25
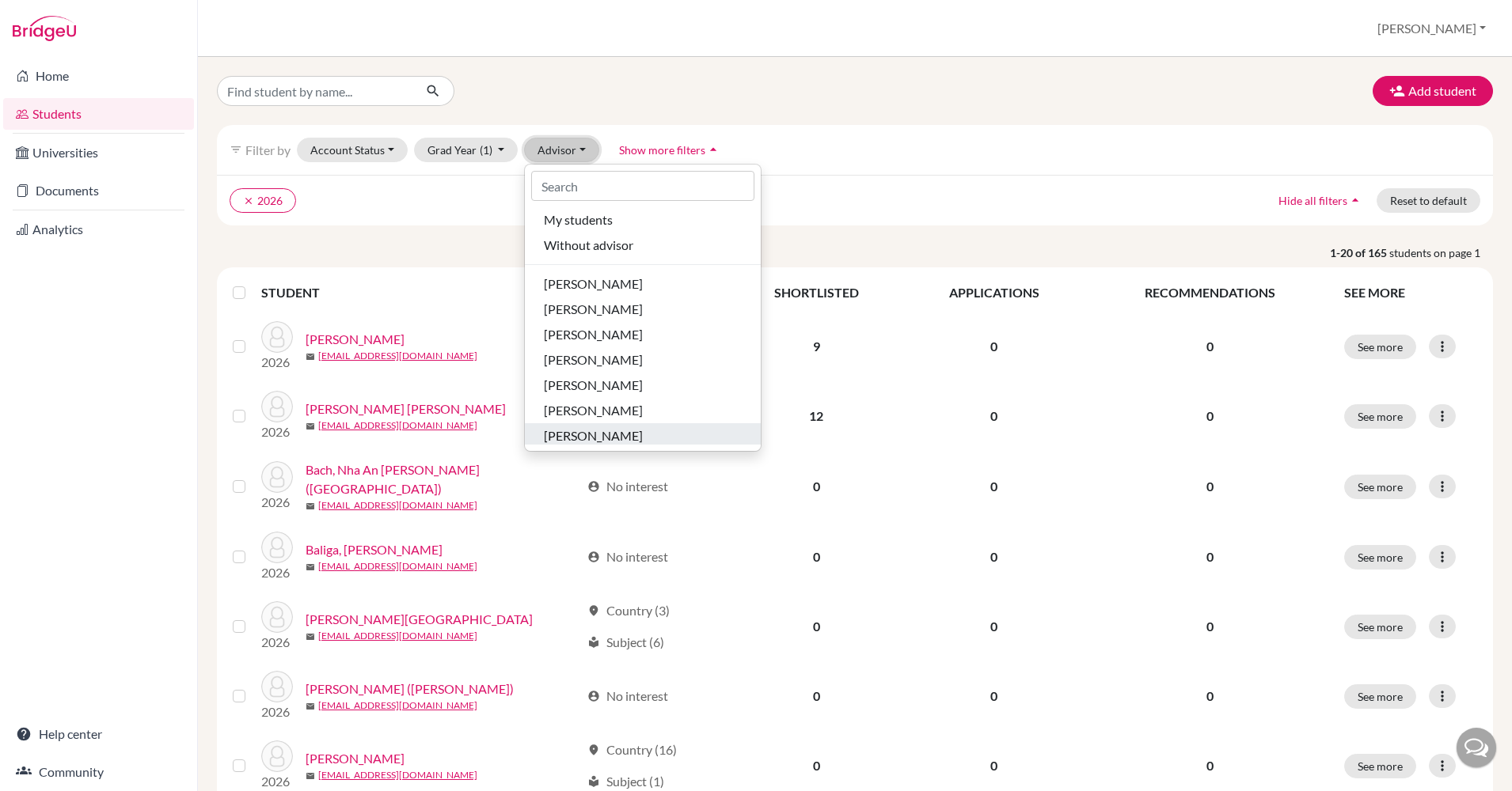
scroll to position [55, 0]
click at [604, 409] on span "[PERSON_NAME]" at bounding box center [593, 407] width 99 height 19
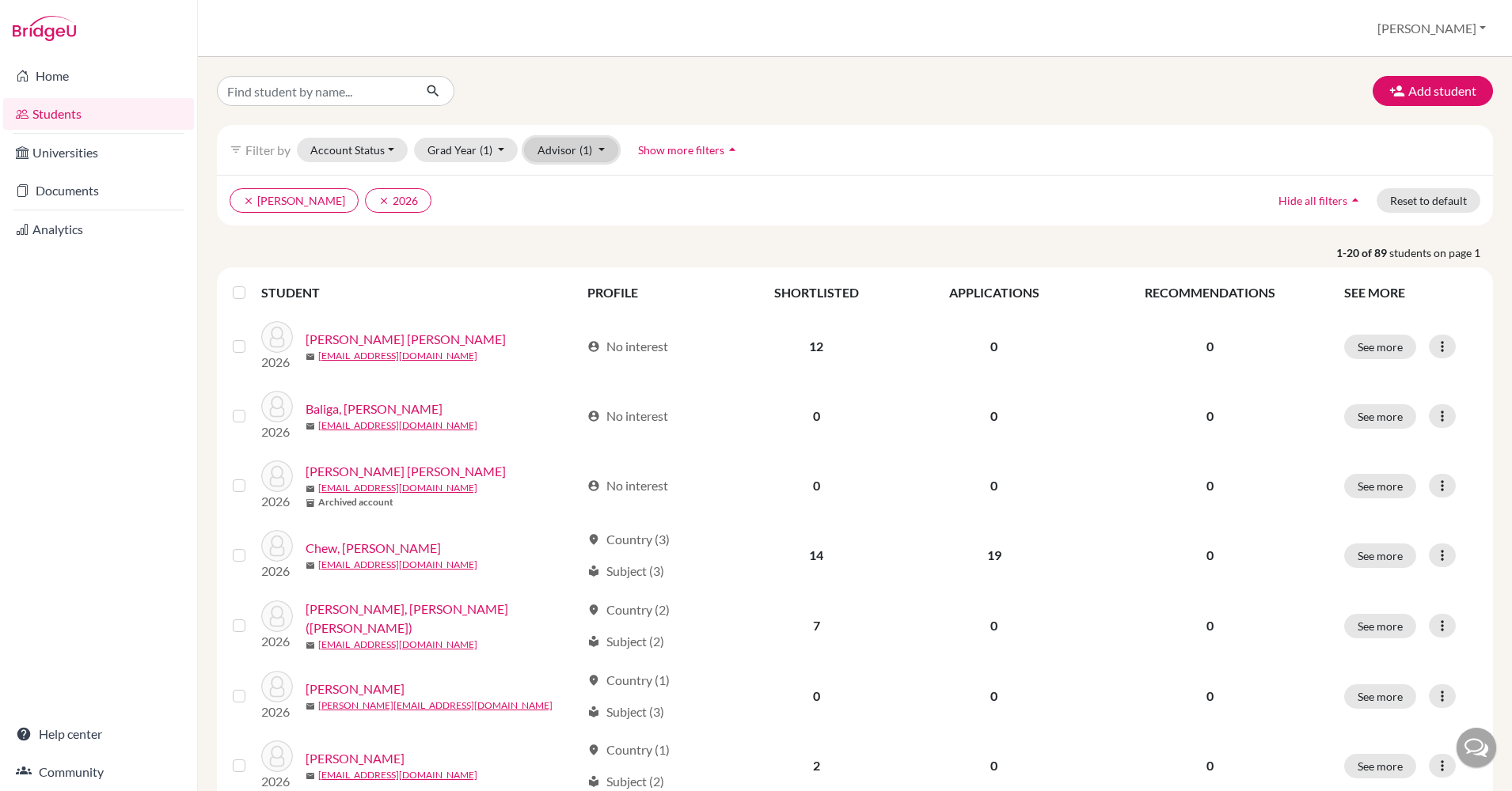
click at [575, 151] on button "Advisor (1)" at bounding box center [570, 150] width 94 height 25
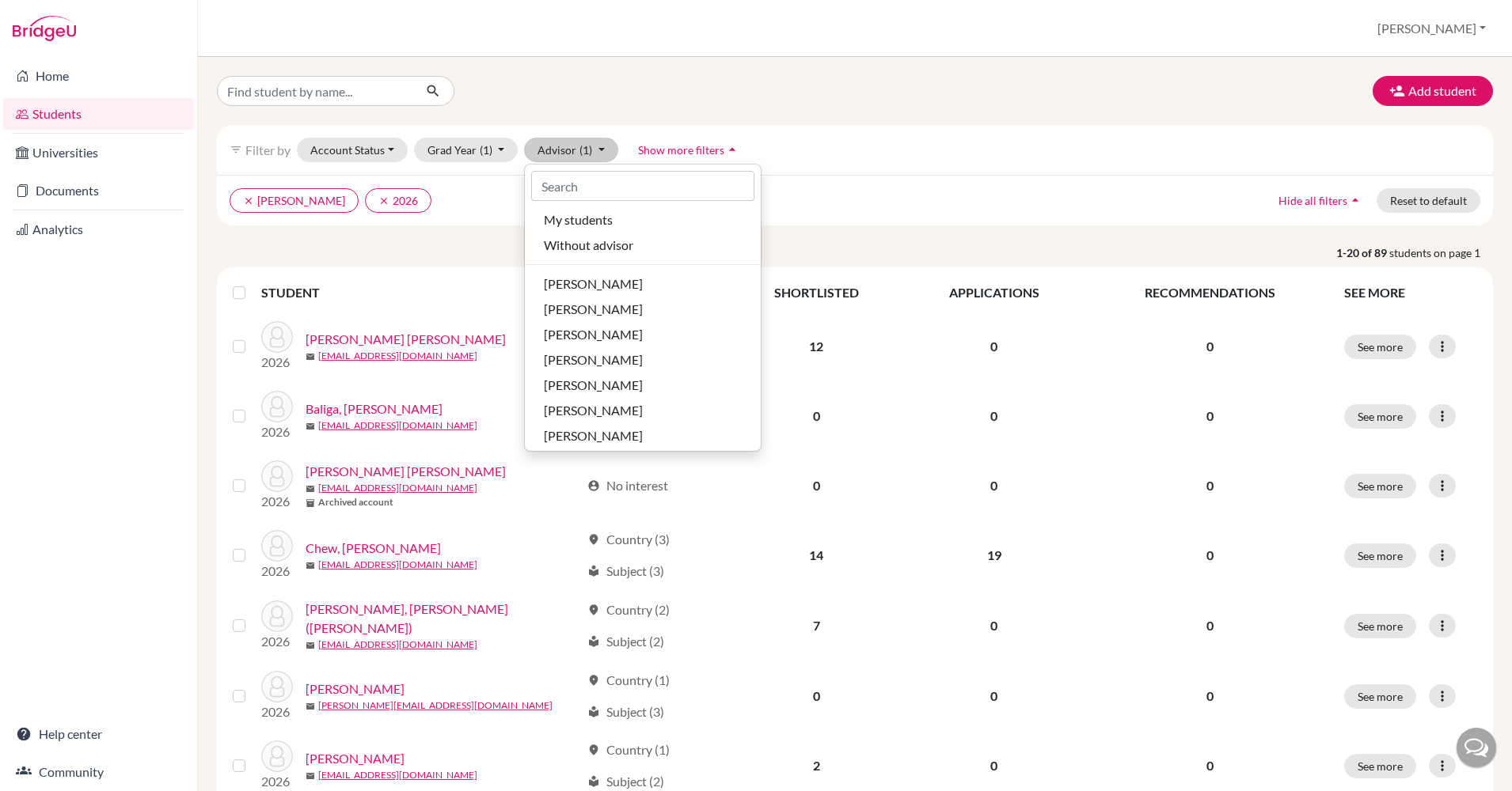
click at [575, 78] on div at bounding box center [421, 91] width 433 height 30
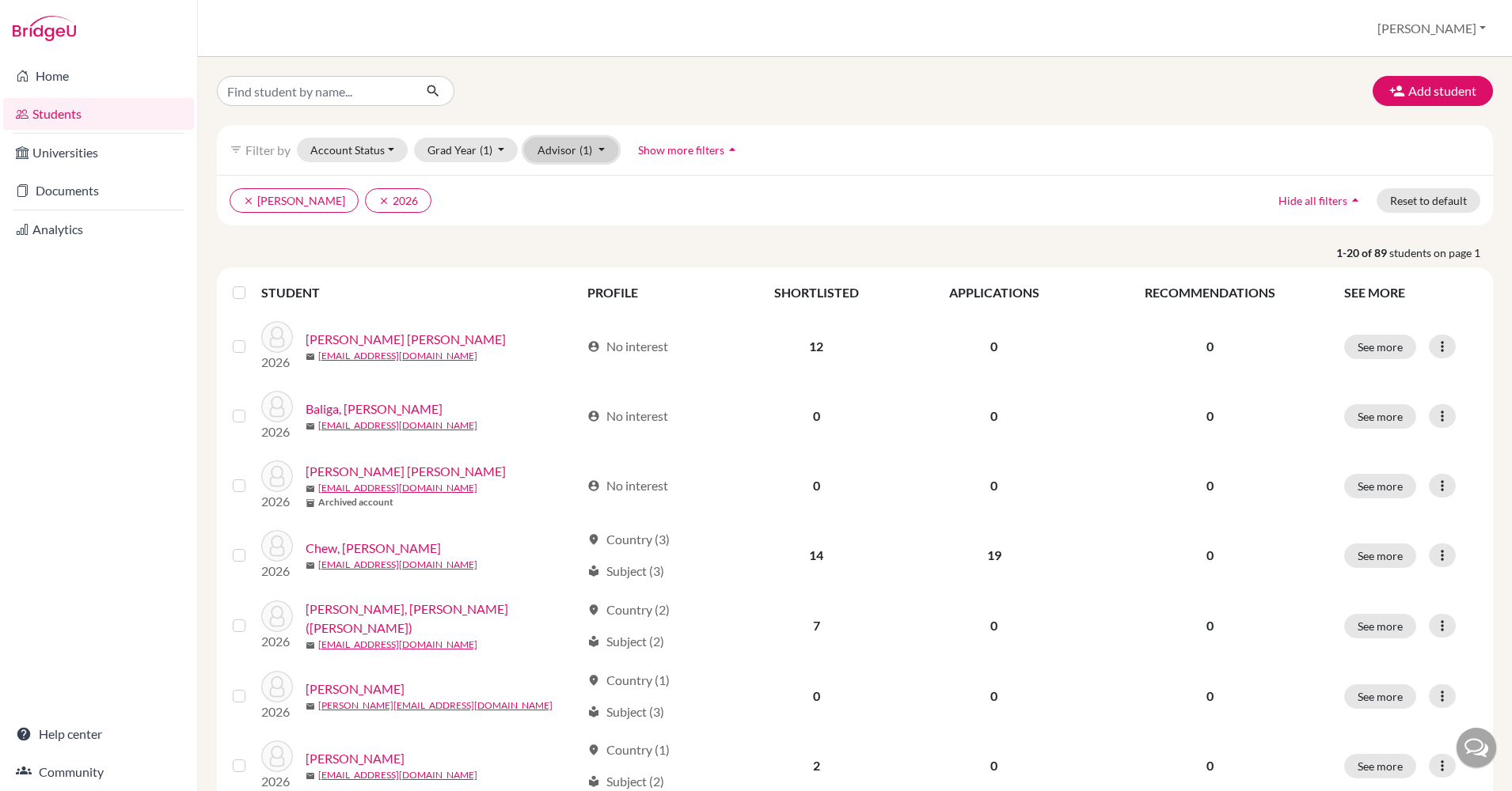
click at [580, 153] on span "(1)" at bounding box center [585, 150] width 12 height 13
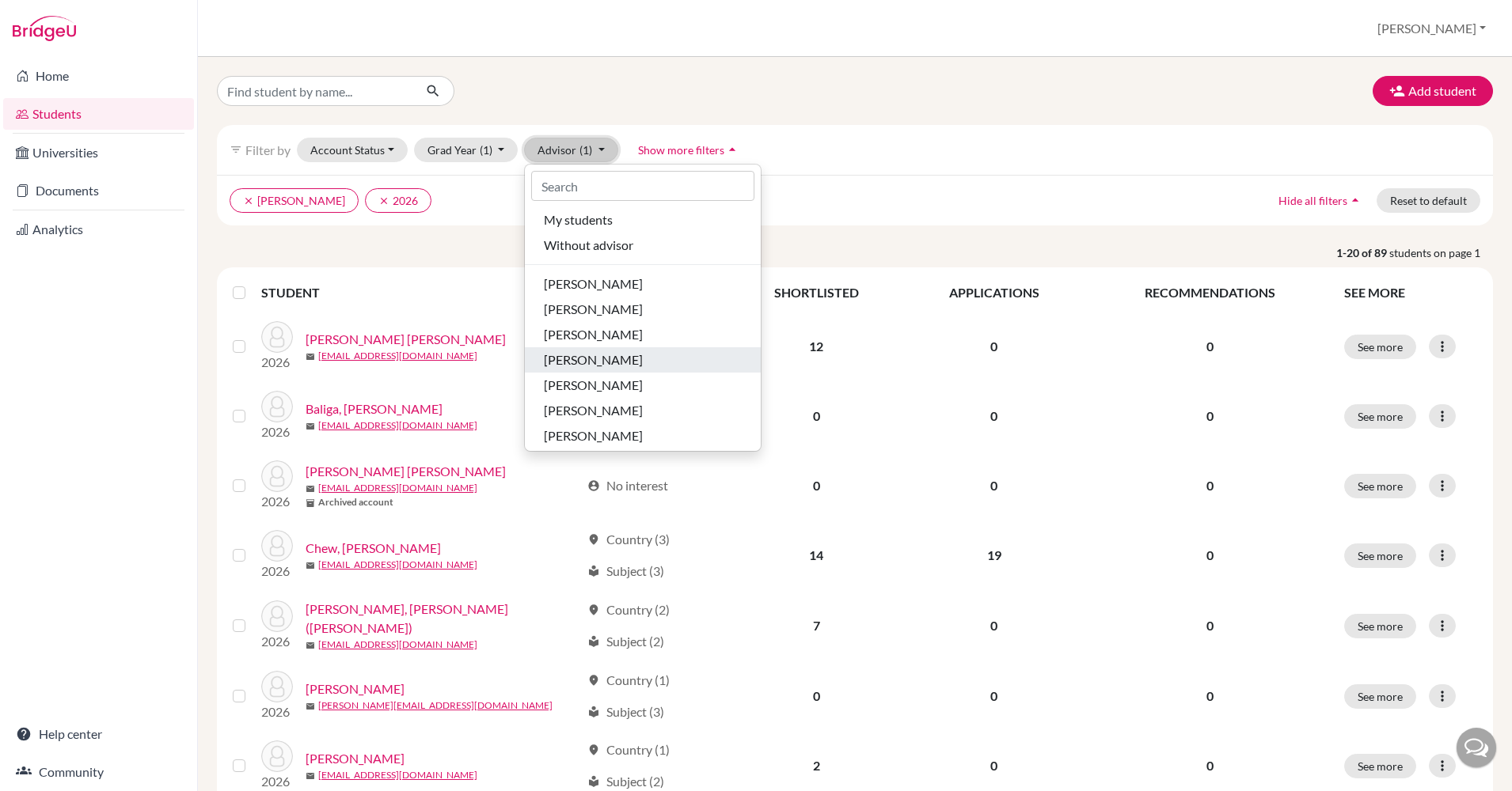
scroll to position [55, 0]
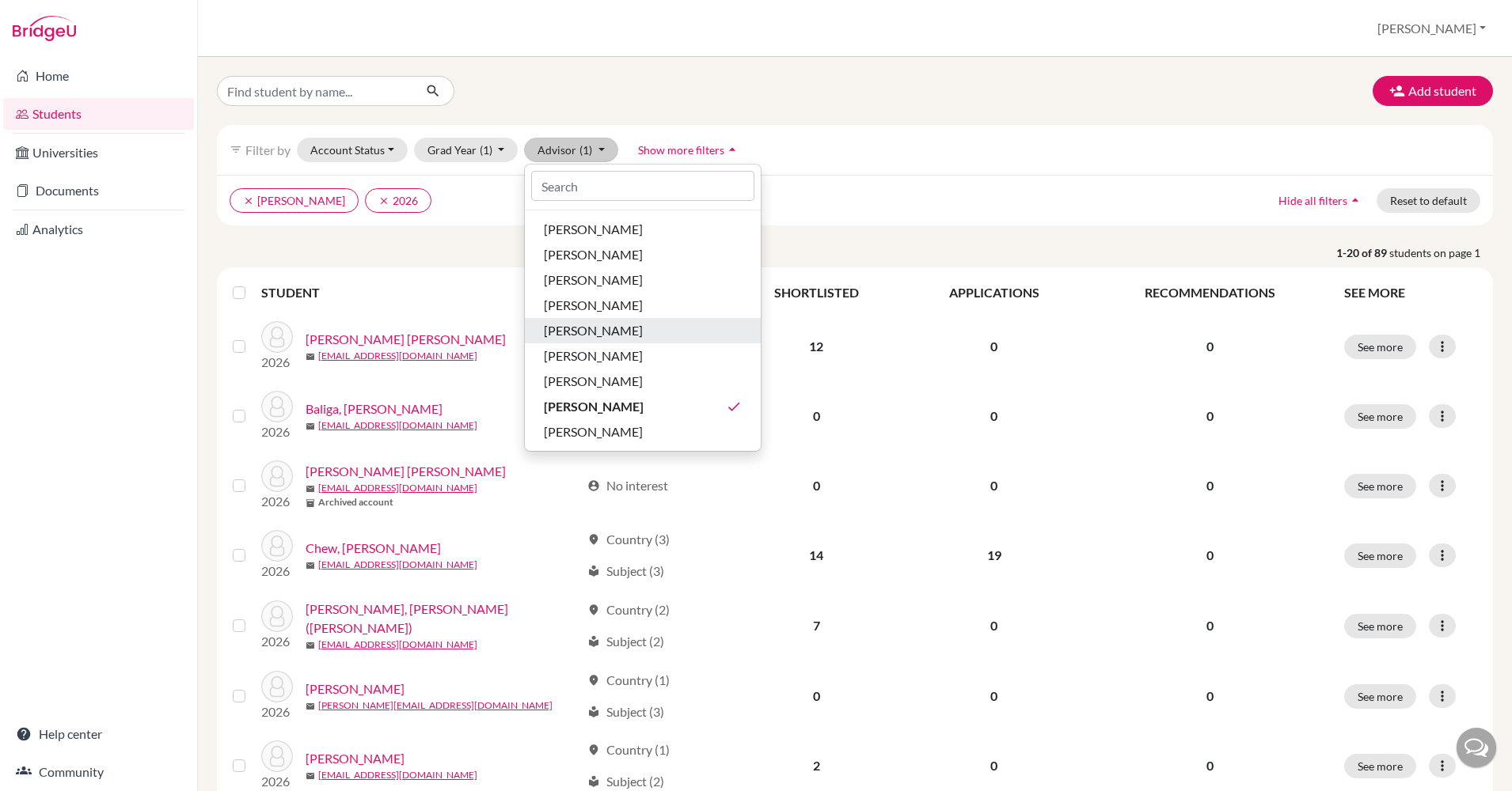
click at [570, 329] on span "[PERSON_NAME]" at bounding box center [593, 330] width 99 height 19
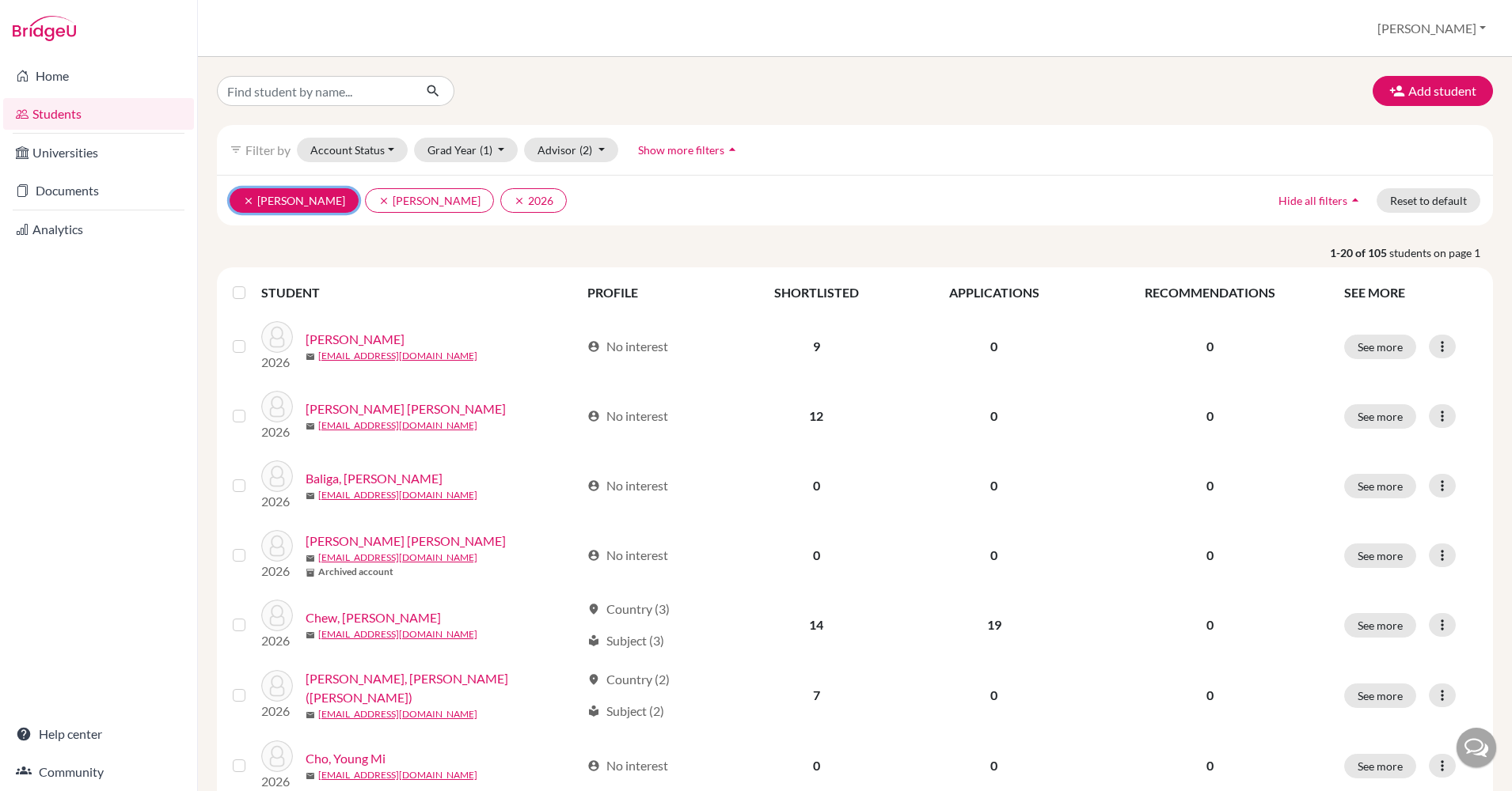
click at [246, 194] on button "clear [PERSON_NAME]" at bounding box center [293, 201] width 129 height 25
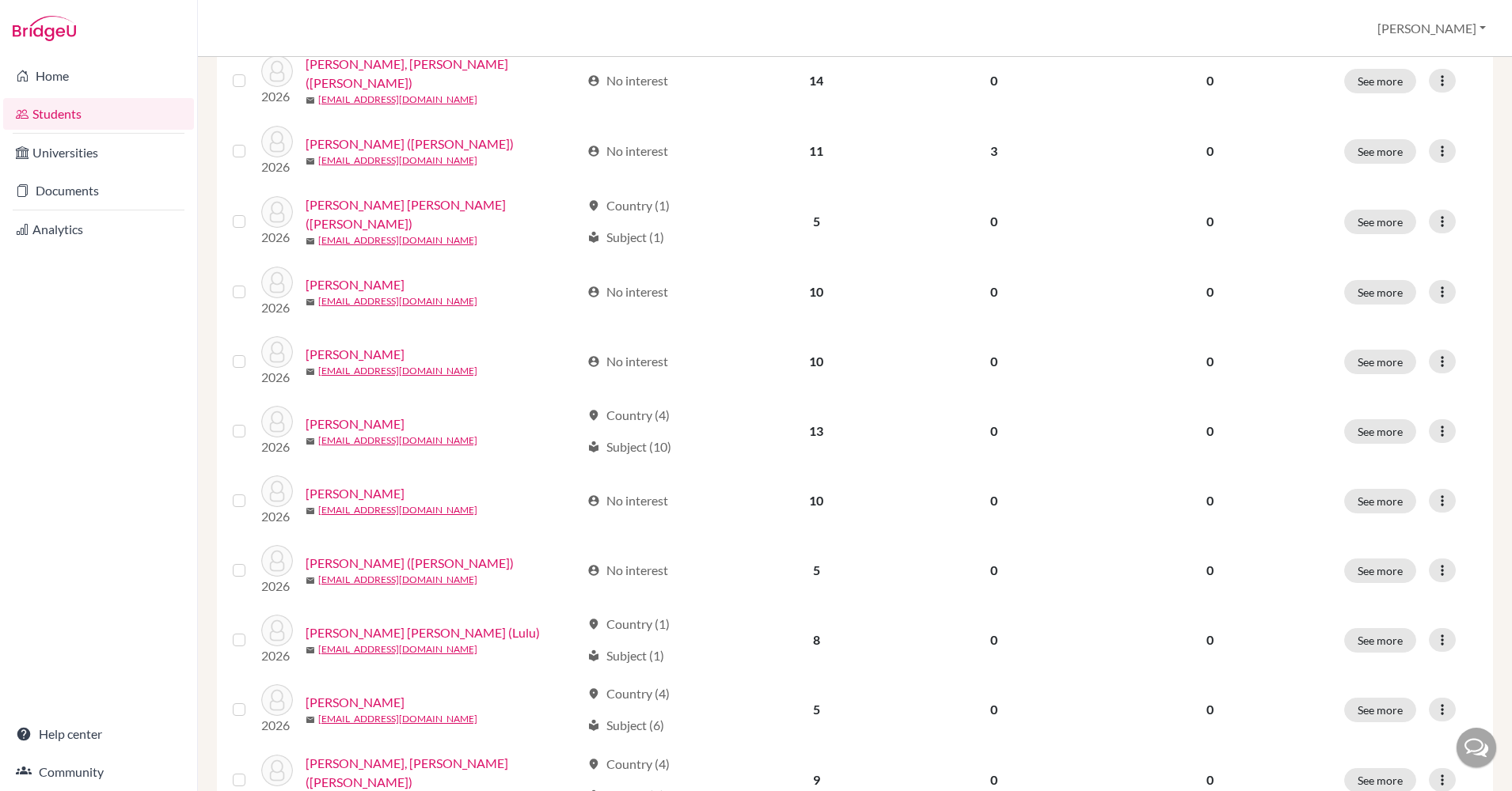
scroll to position [546, 0]
